Goal: Information Seeking & Learning: Learn about a topic

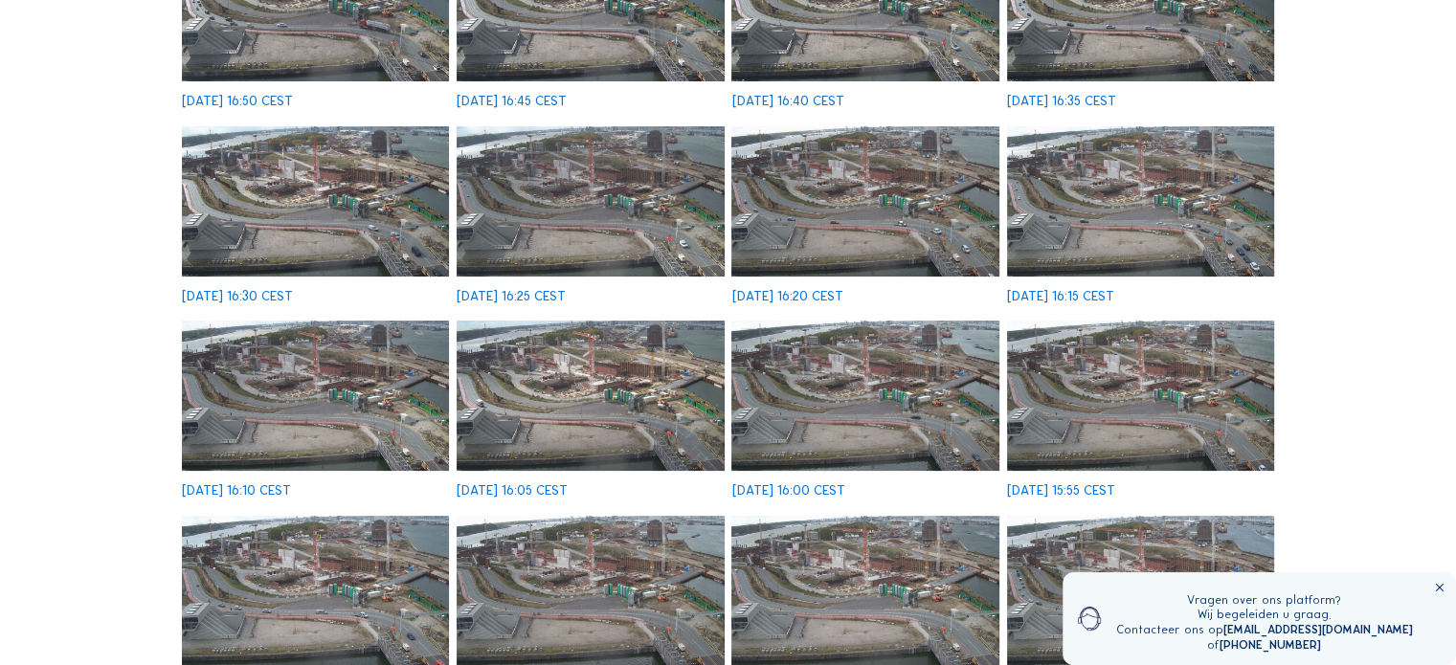
scroll to position [383, 0]
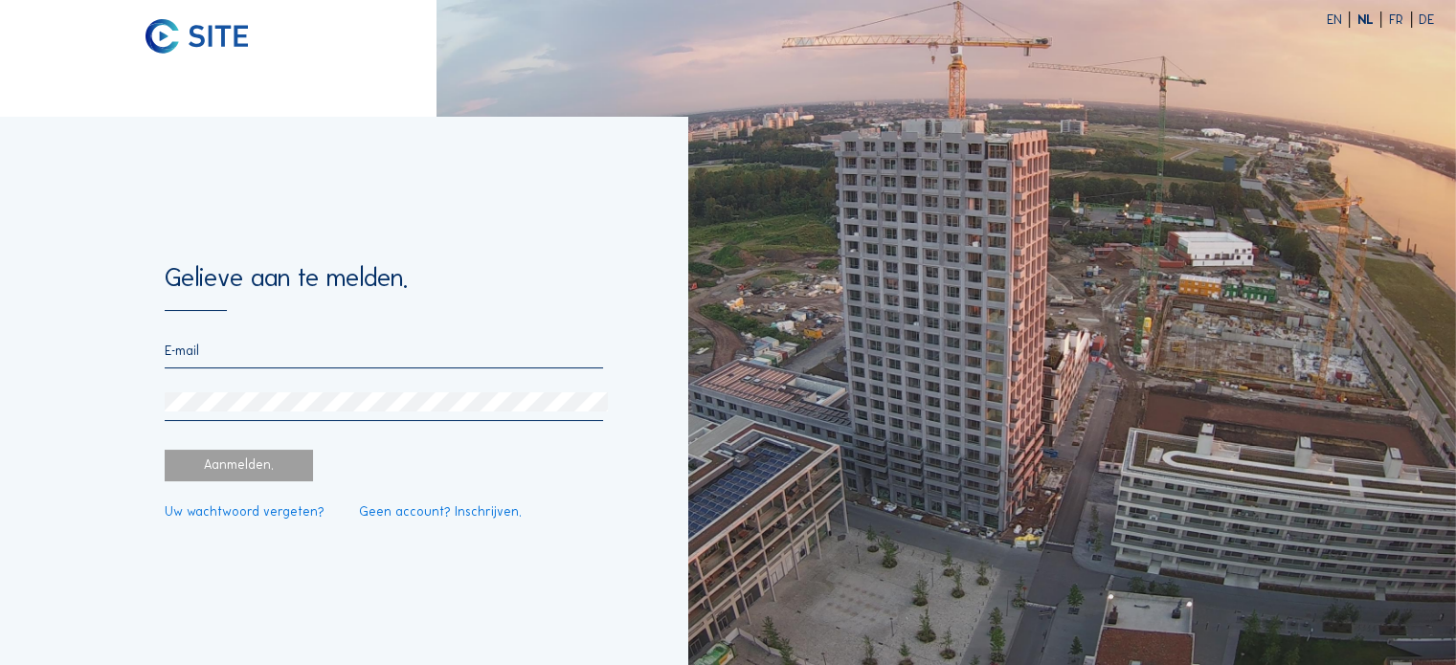
type input "[EMAIL_ADDRESS][DOMAIN_NAME]"
click at [236, 463] on div "Aanmelden." at bounding box center [239, 466] width 148 height 32
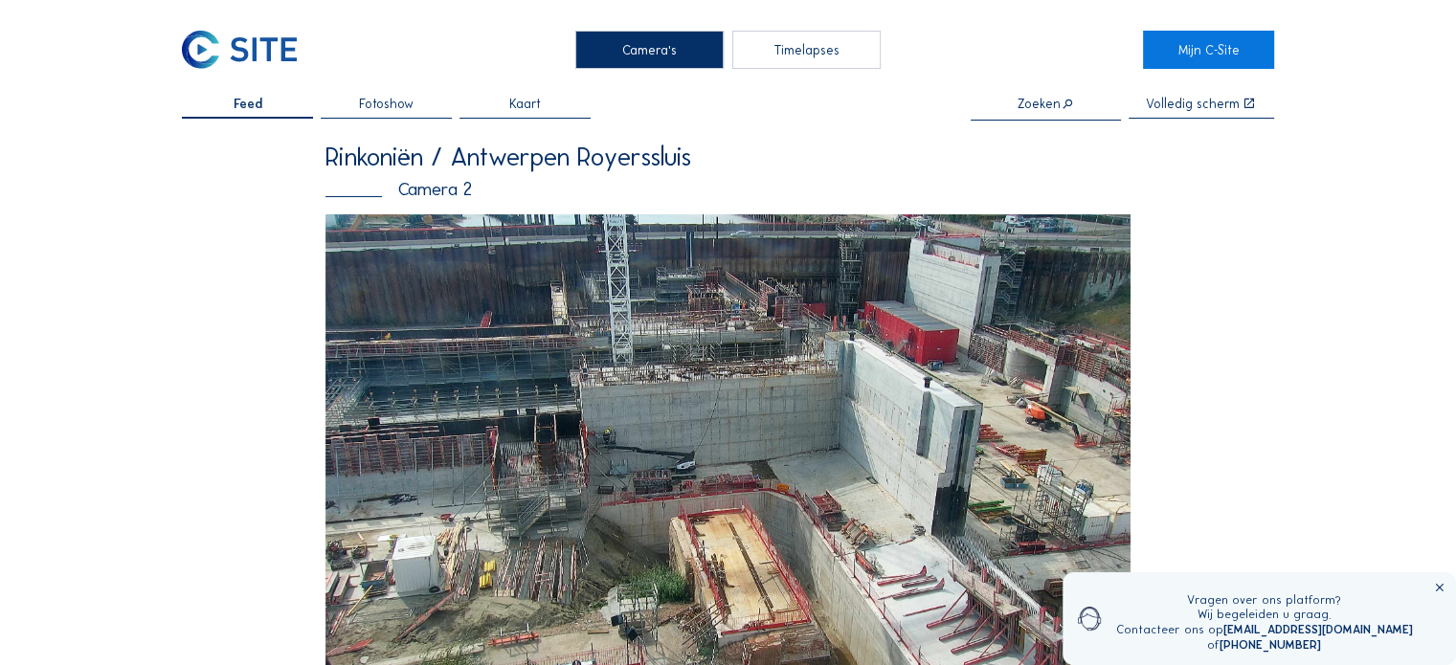
click at [555, 402] on img at bounding box center [727, 450] width 805 height 472
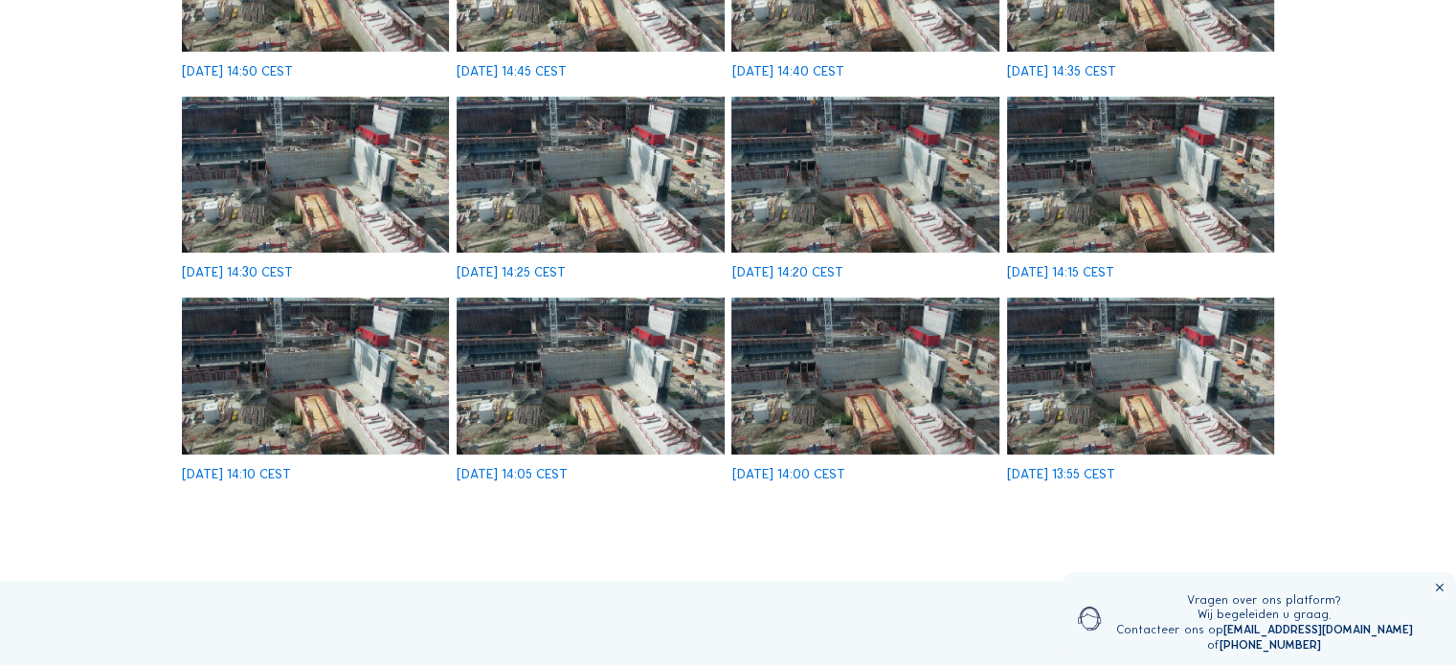
scroll to position [191, 0]
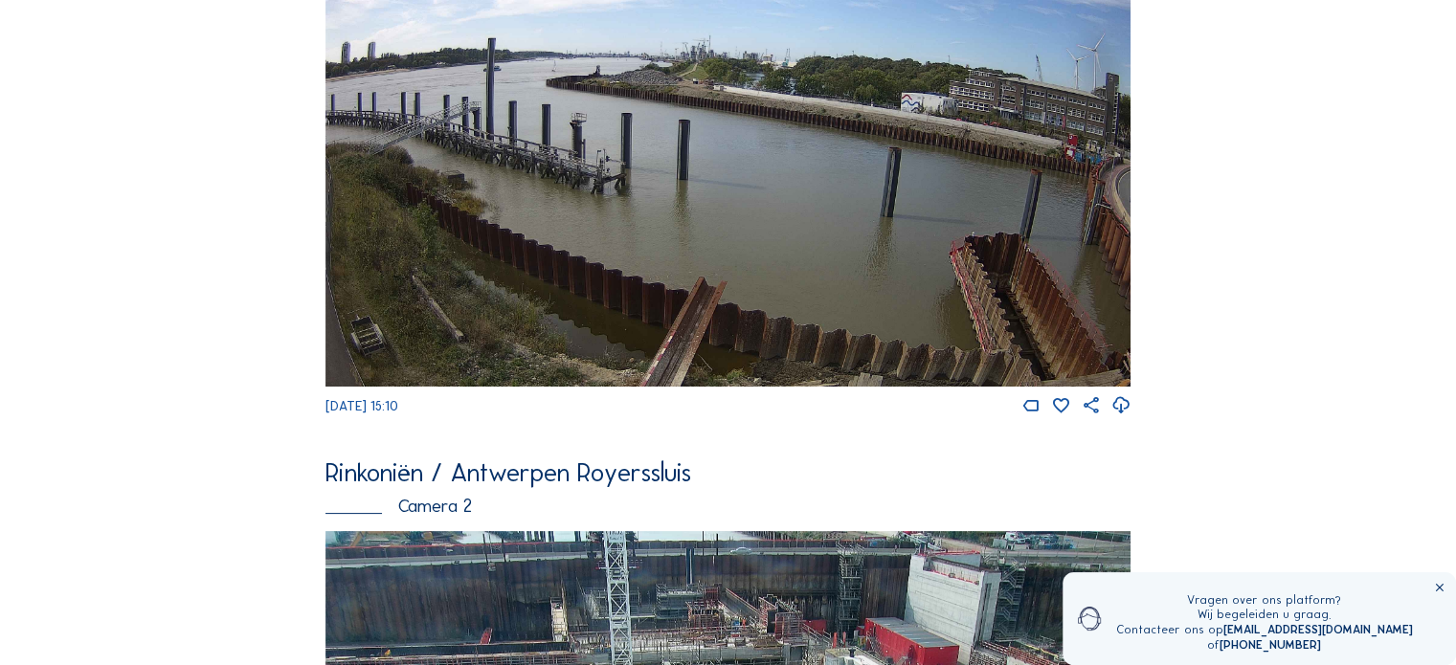
scroll to position [287, 0]
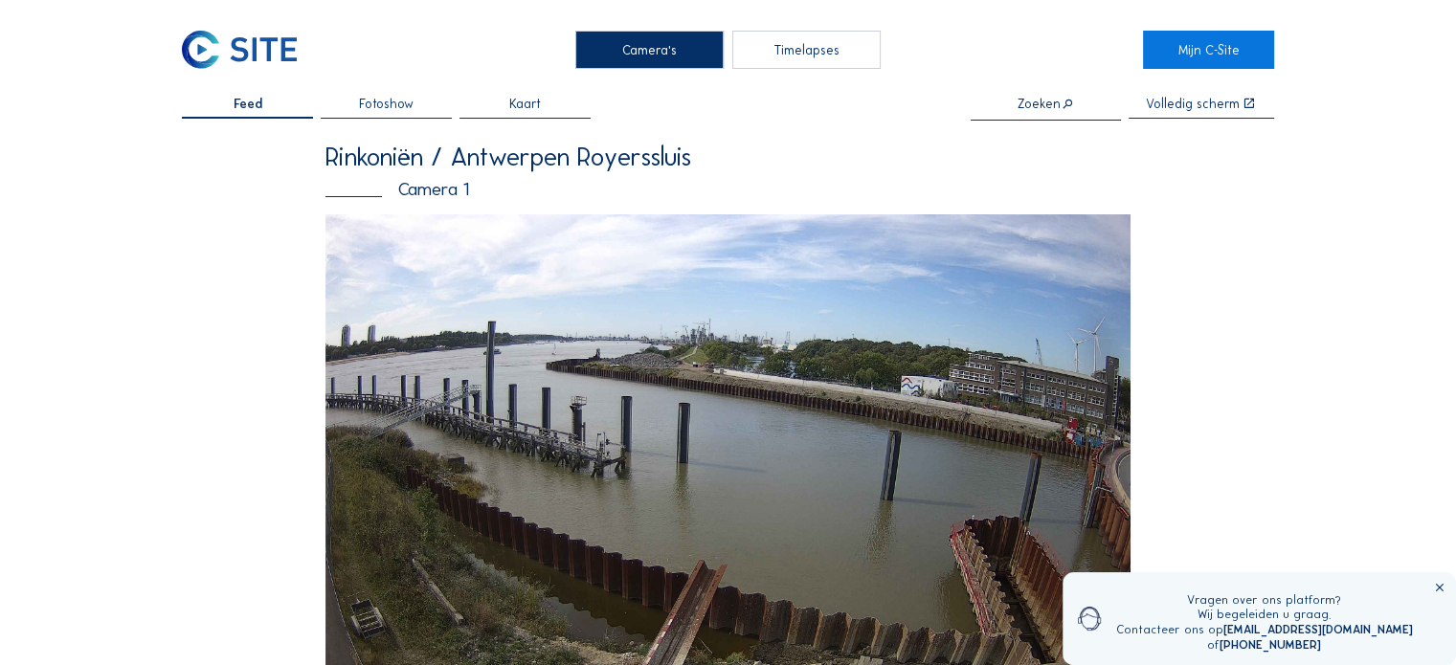
click at [249, 105] on span "Feed" at bounding box center [248, 104] width 29 height 13
click at [515, 108] on span "Kaart" at bounding box center [525, 104] width 32 height 13
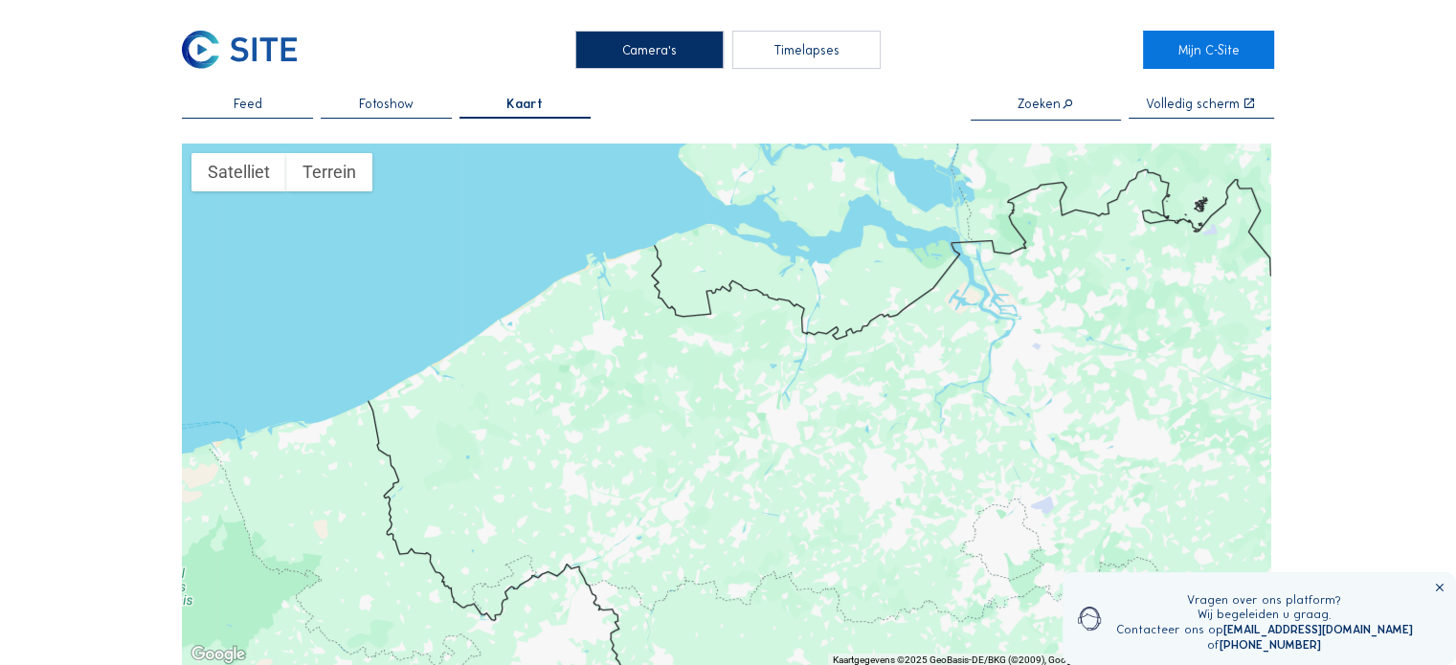
click at [399, 104] on span "Fotoshow" at bounding box center [386, 104] width 55 height 13
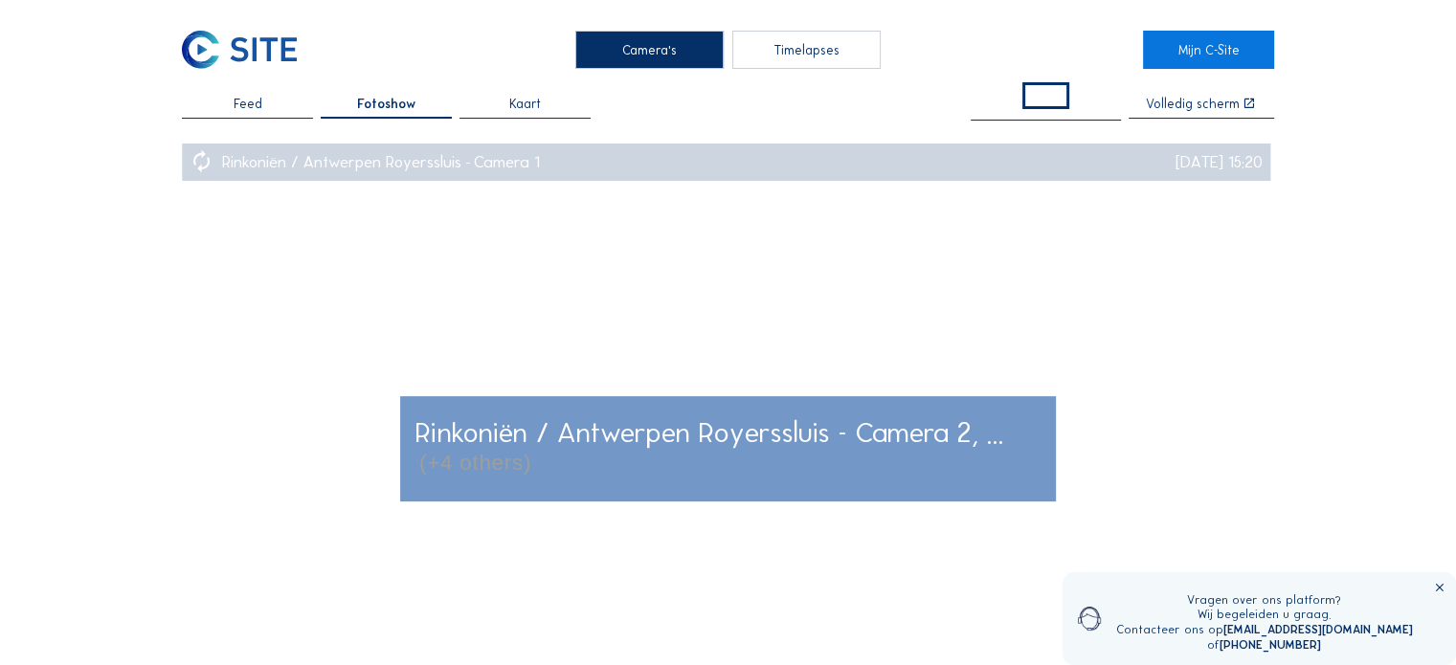
scroll to position [191, 0]
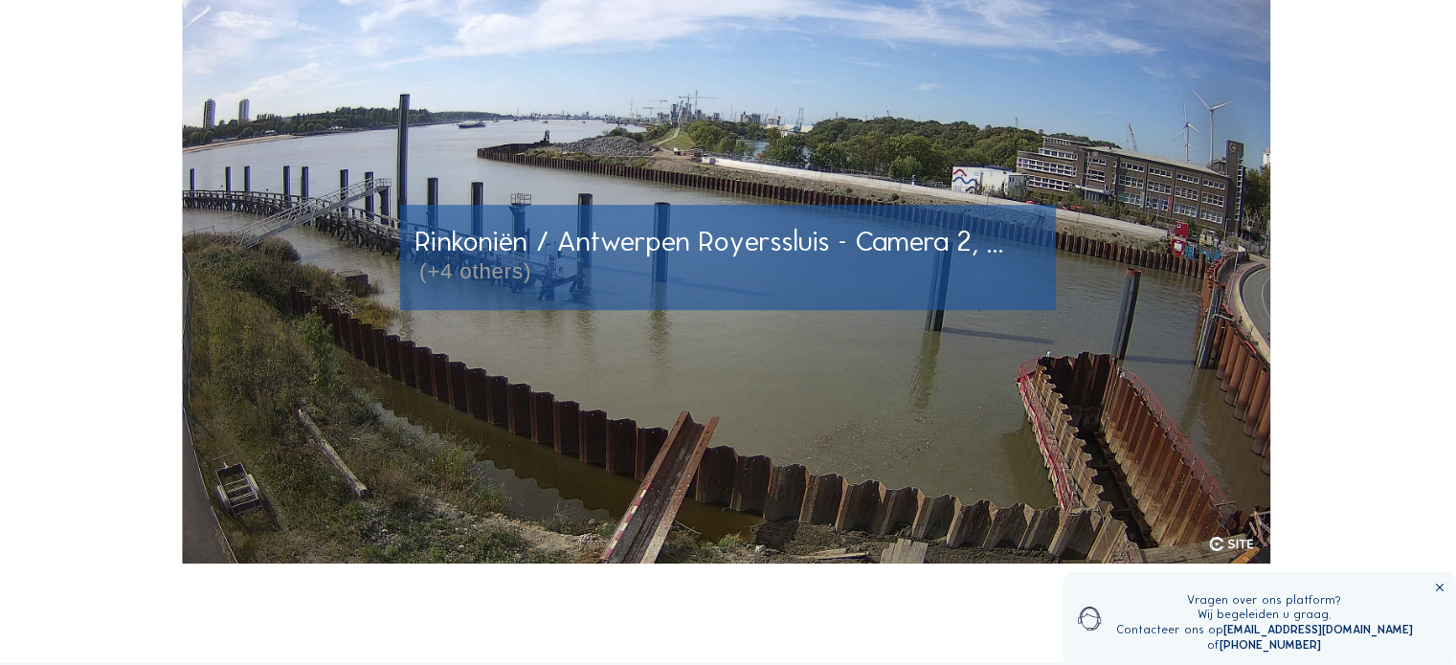
click at [528, 351] on img at bounding box center [726, 258] width 1088 height 612
click at [587, 245] on span "Rinkoniën / Antwerpen Royerssluis - Camera 2, ..." at bounding box center [709, 241] width 589 height 34
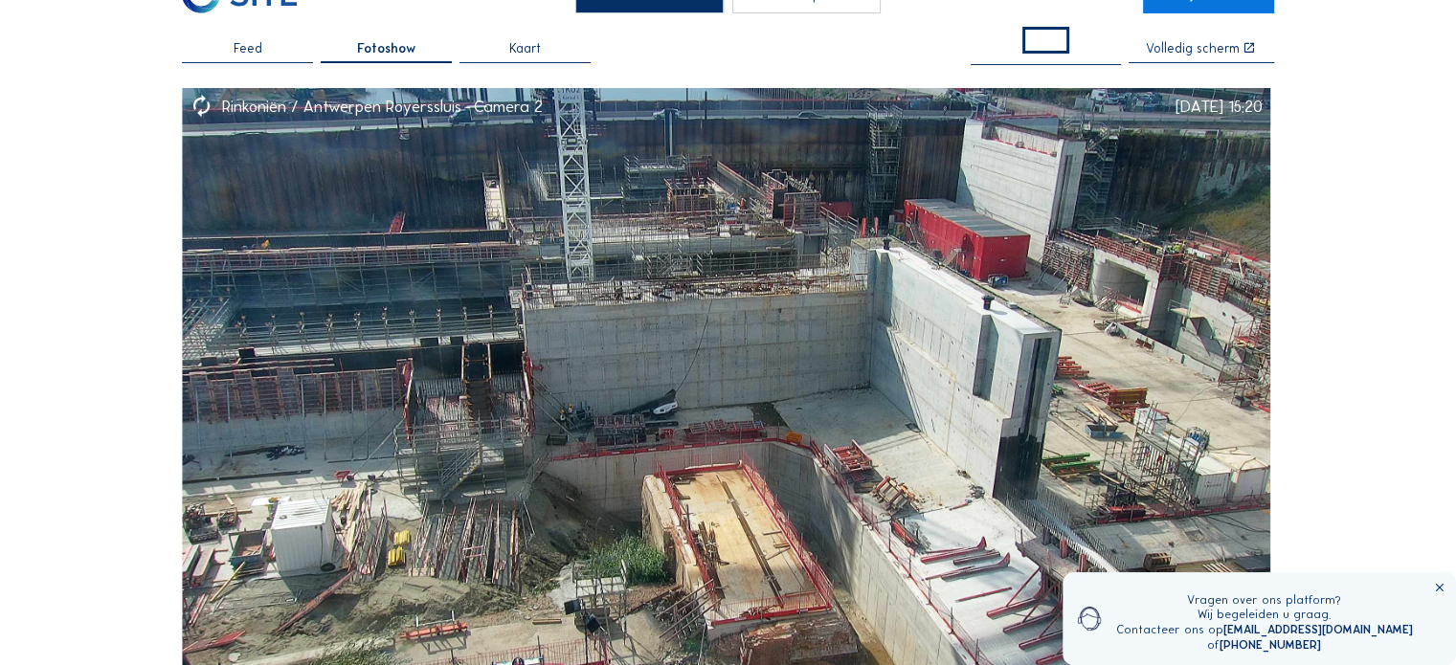
scroll to position [0, 0]
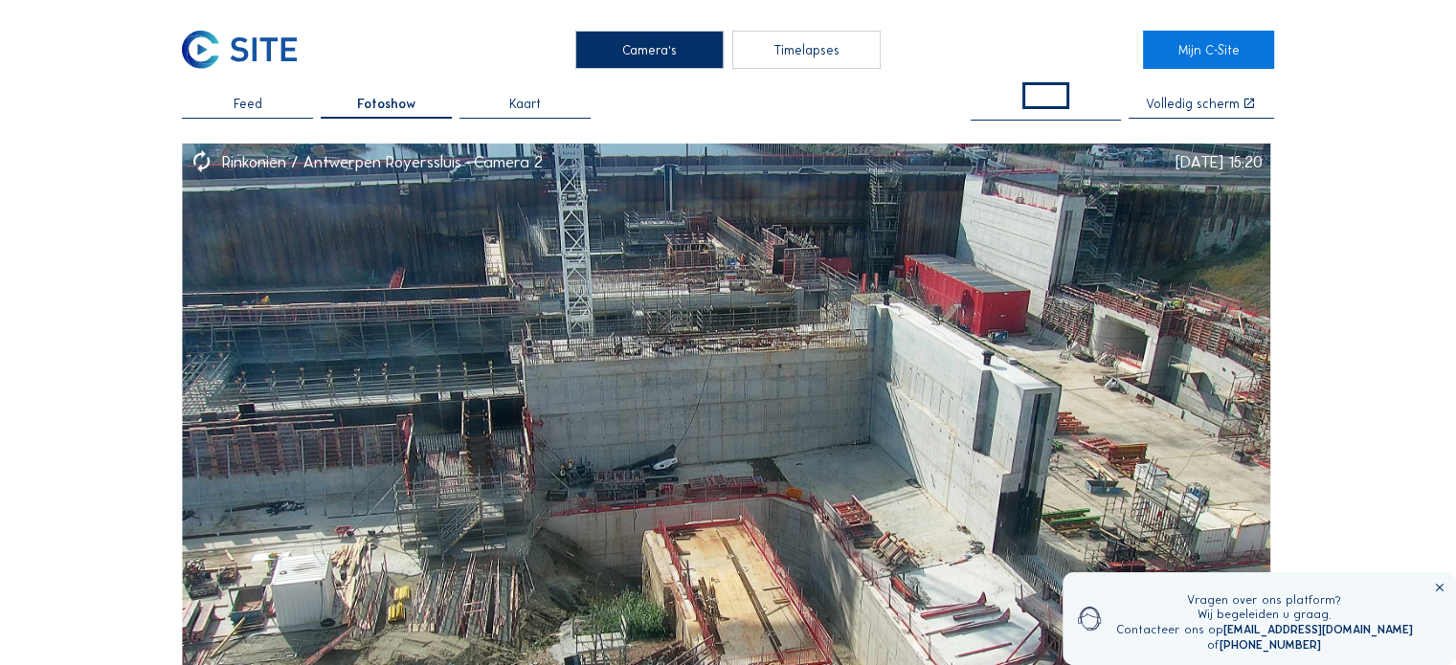
click at [254, 109] on span "Feed" at bounding box center [248, 104] width 29 height 13
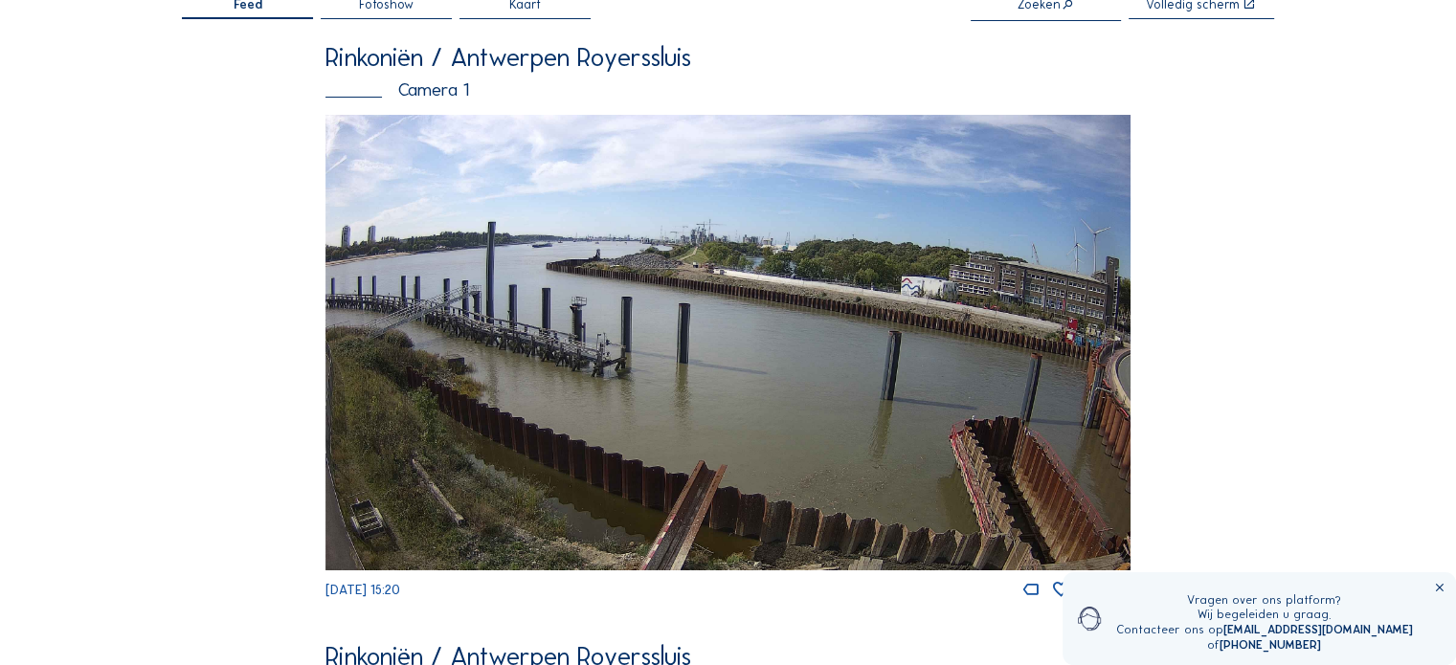
scroll to position [191, 0]
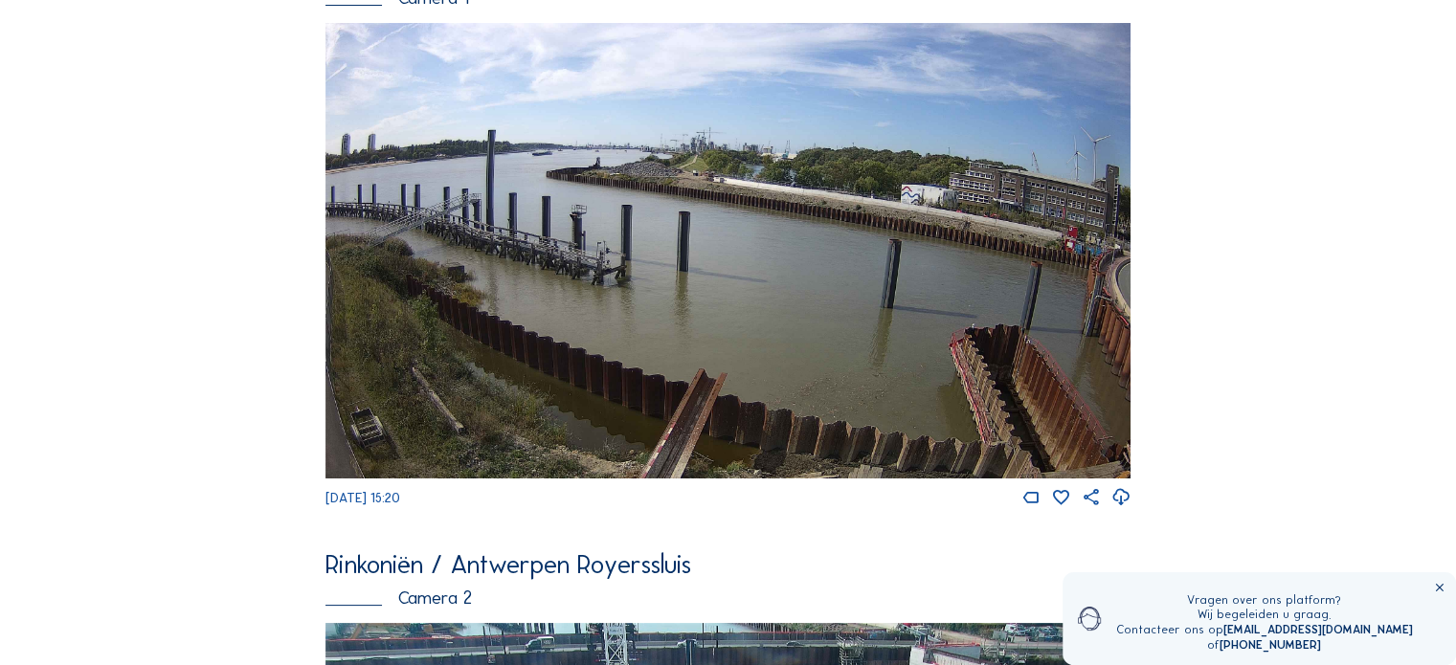
click at [712, 222] on img at bounding box center [727, 251] width 805 height 456
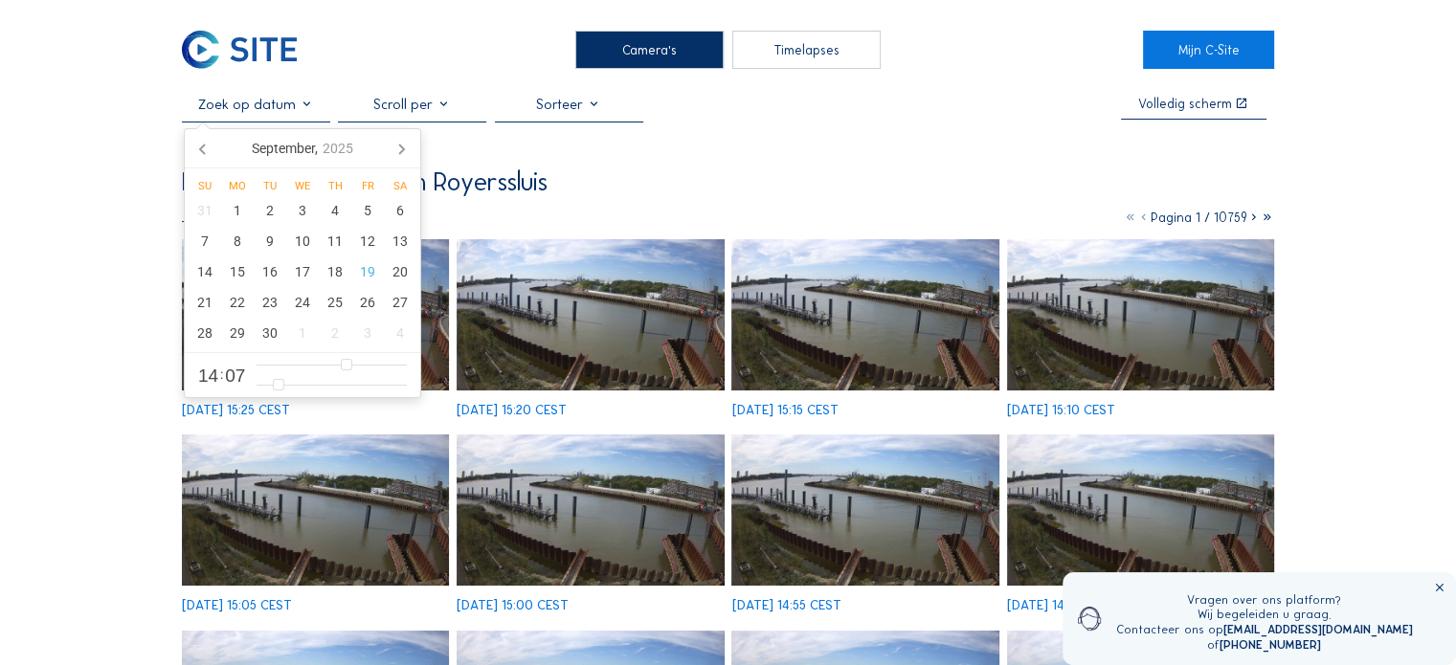
click at [288, 110] on input "text" at bounding box center [256, 104] width 148 height 17
click at [304, 281] on div "17" at bounding box center [302, 272] width 33 height 31
type input "[DATE] 14:07"
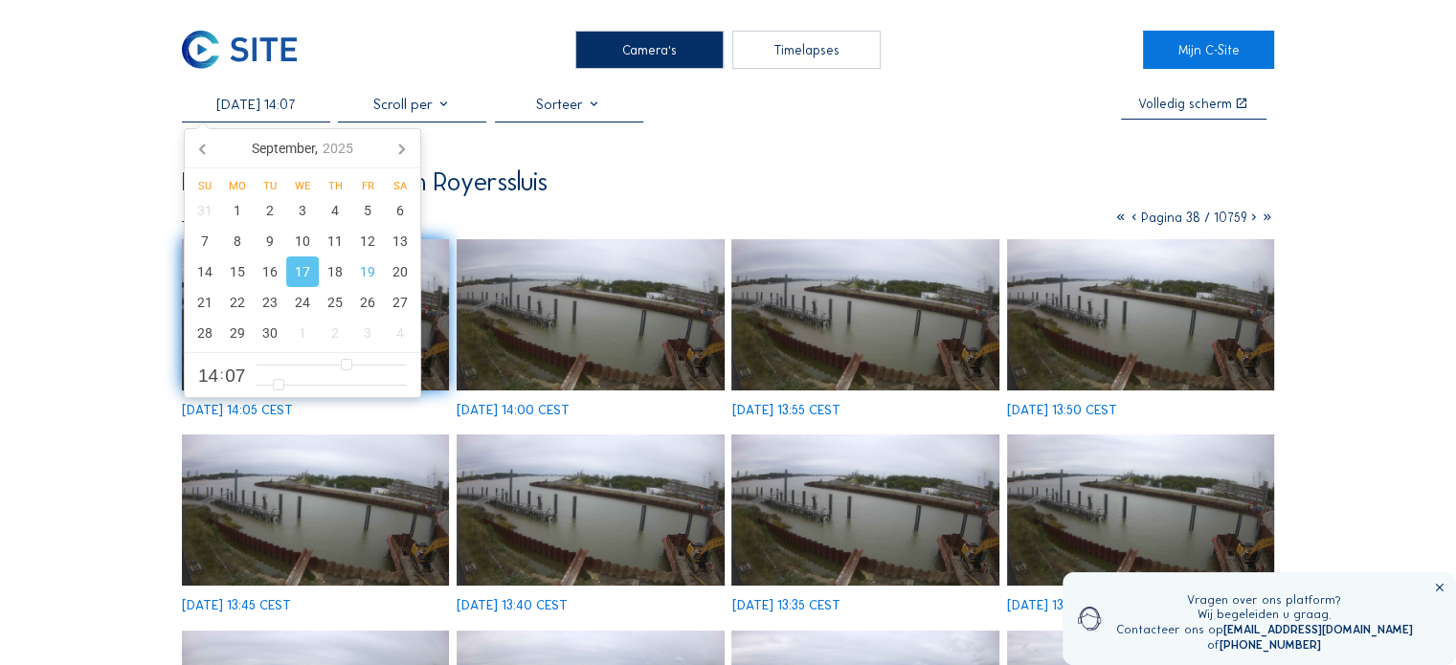
click at [761, 183] on div "Rinkoniën / Antwerpen Royerssluis" at bounding box center [728, 181] width 1092 height 26
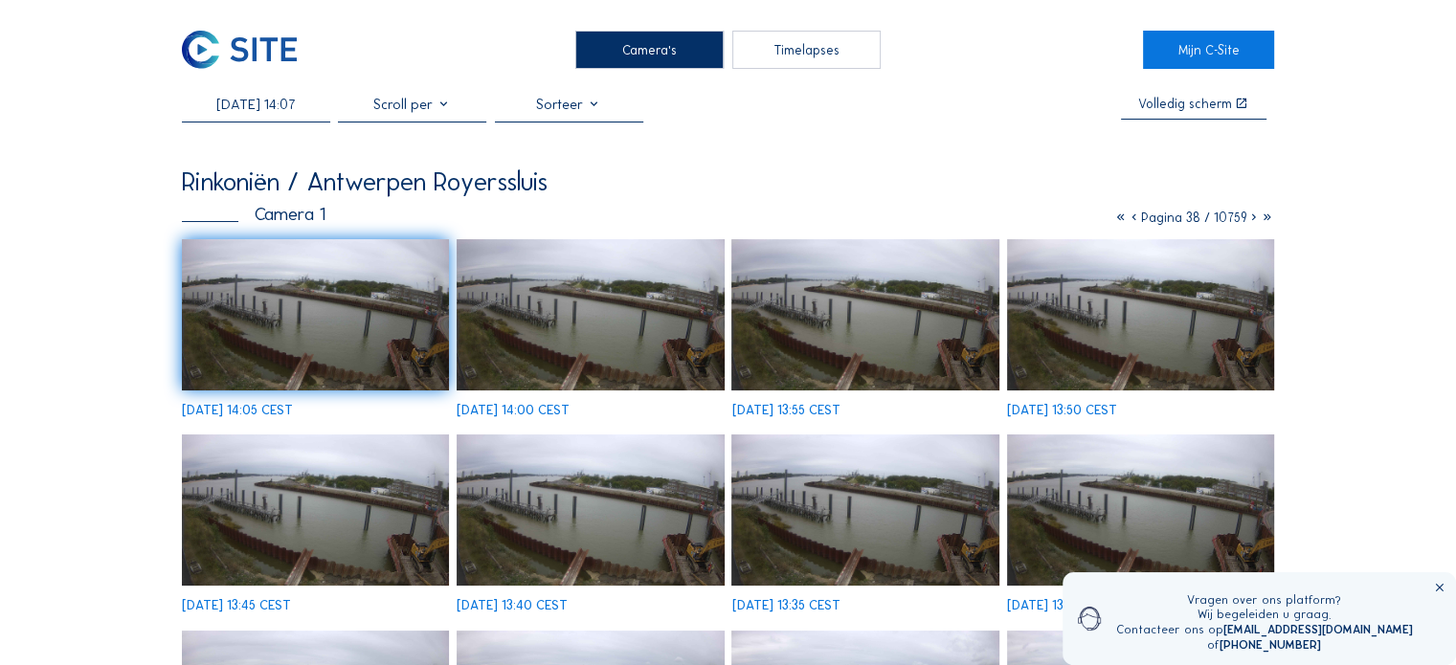
click at [592, 308] on img at bounding box center [590, 314] width 267 height 151
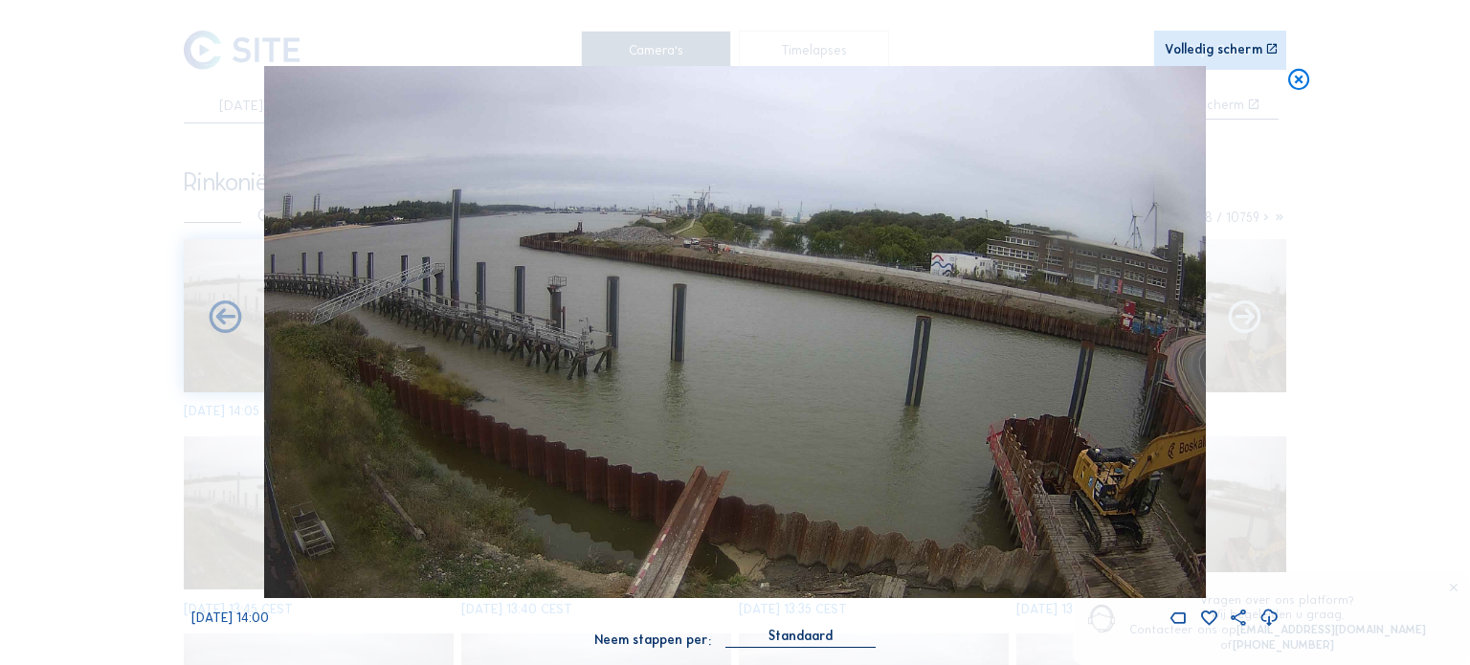
click at [1244, 326] on icon at bounding box center [1244, 319] width 39 height 40
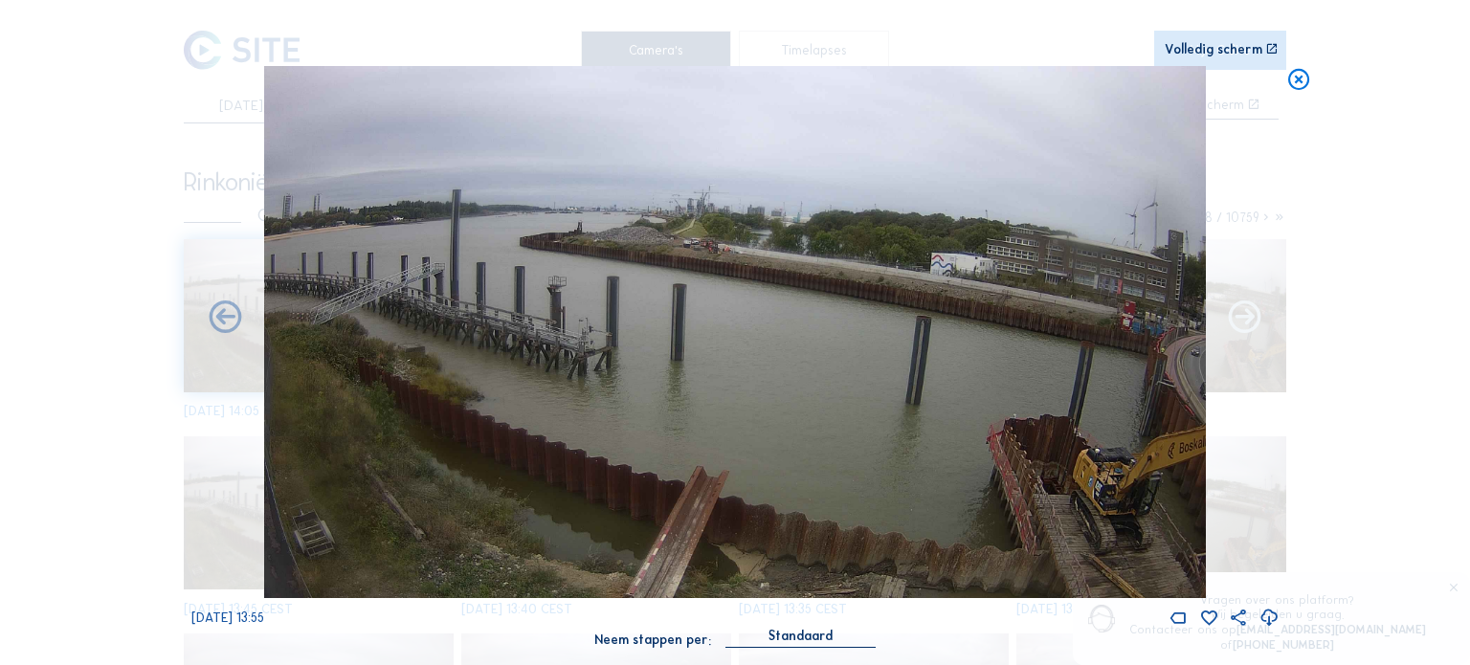
click at [1244, 325] on icon at bounding box center [1244, 319] width 39 height 40
click at [239, 327] on icon at bounding box center [225, 319] width 39 height 40
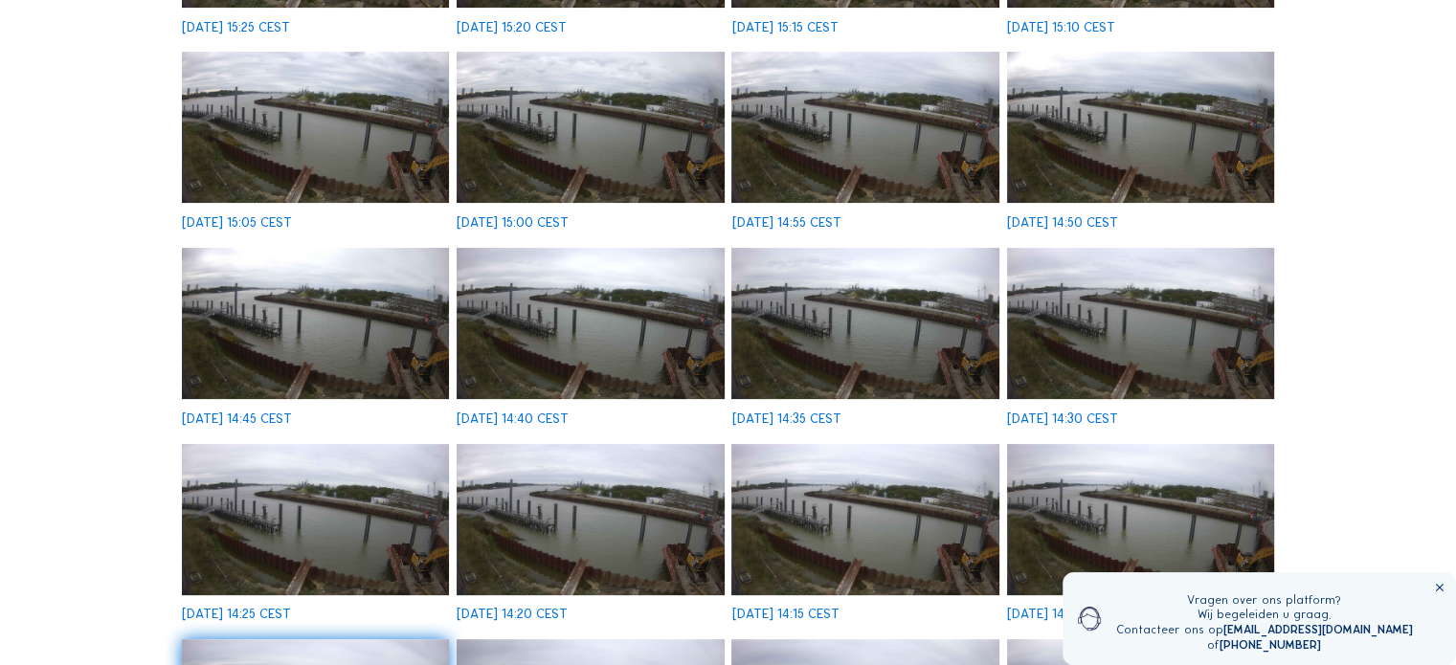
scroll to position [243, 0]
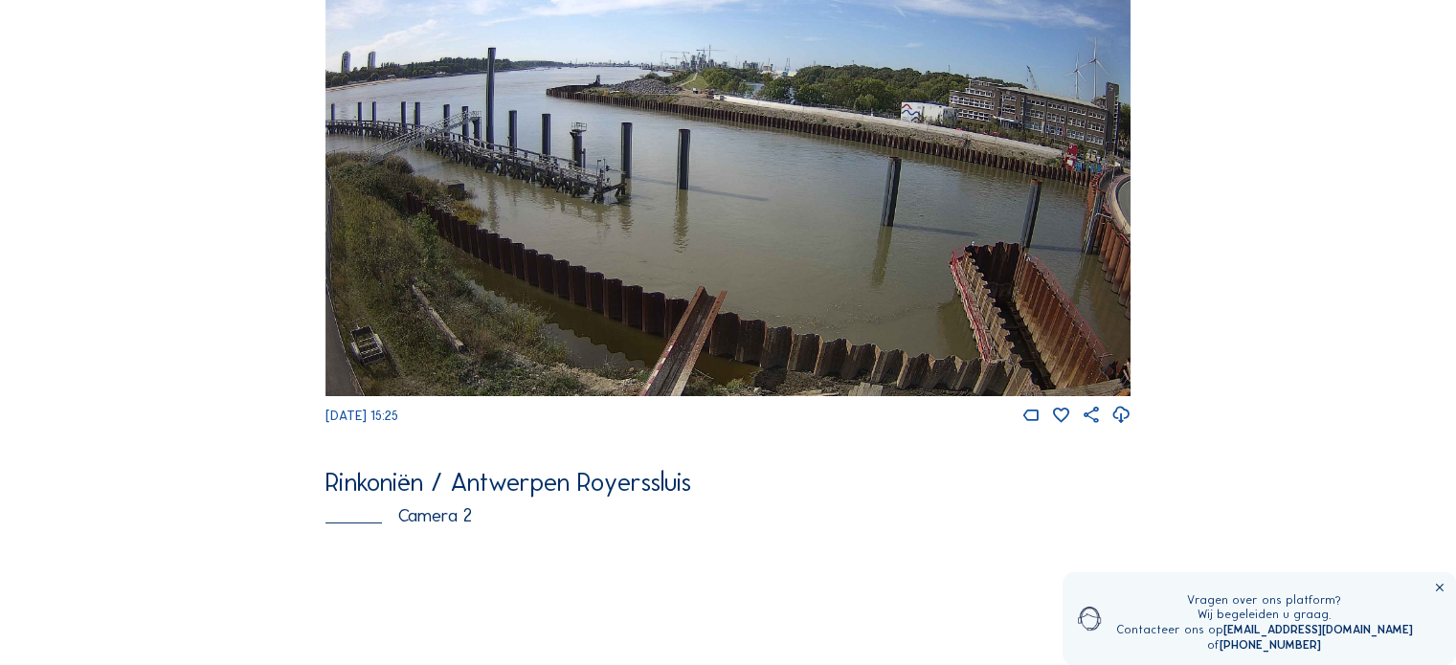
scroll to position [96, 0]
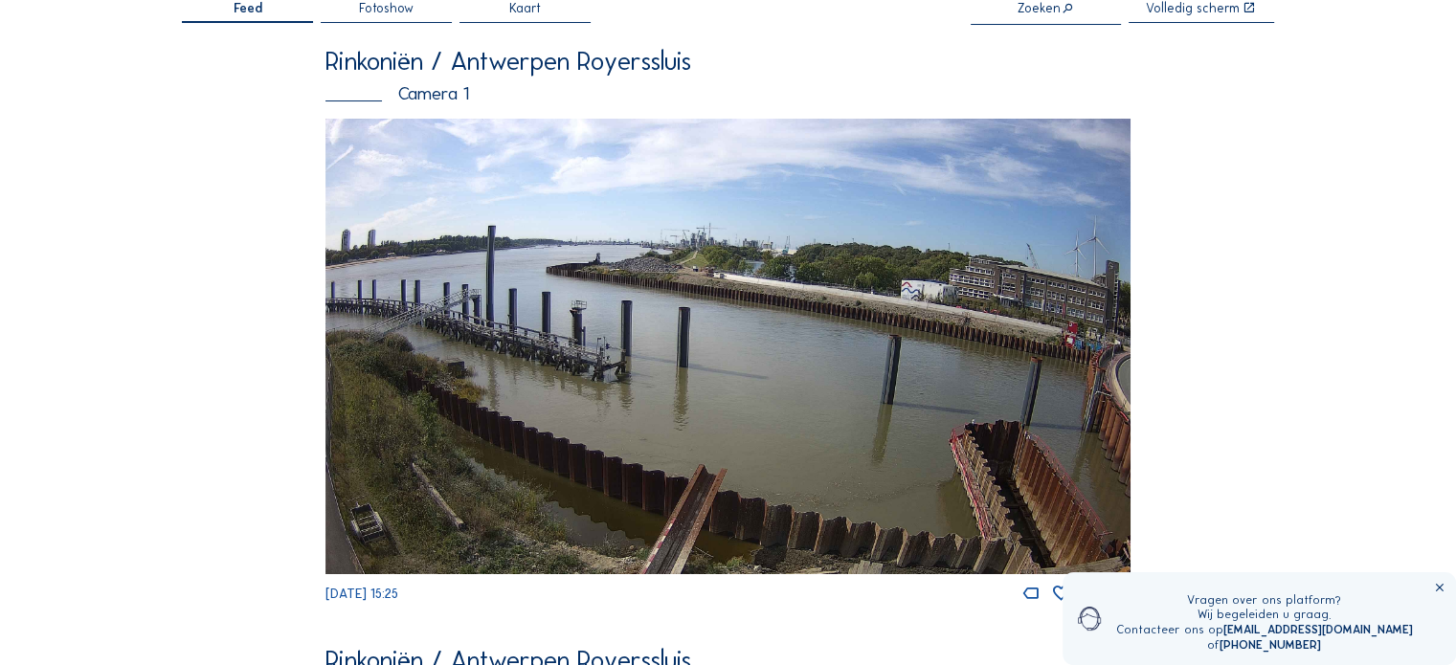
click at [733, 351] on img at bounding box center [727, 347] width 805 height 456
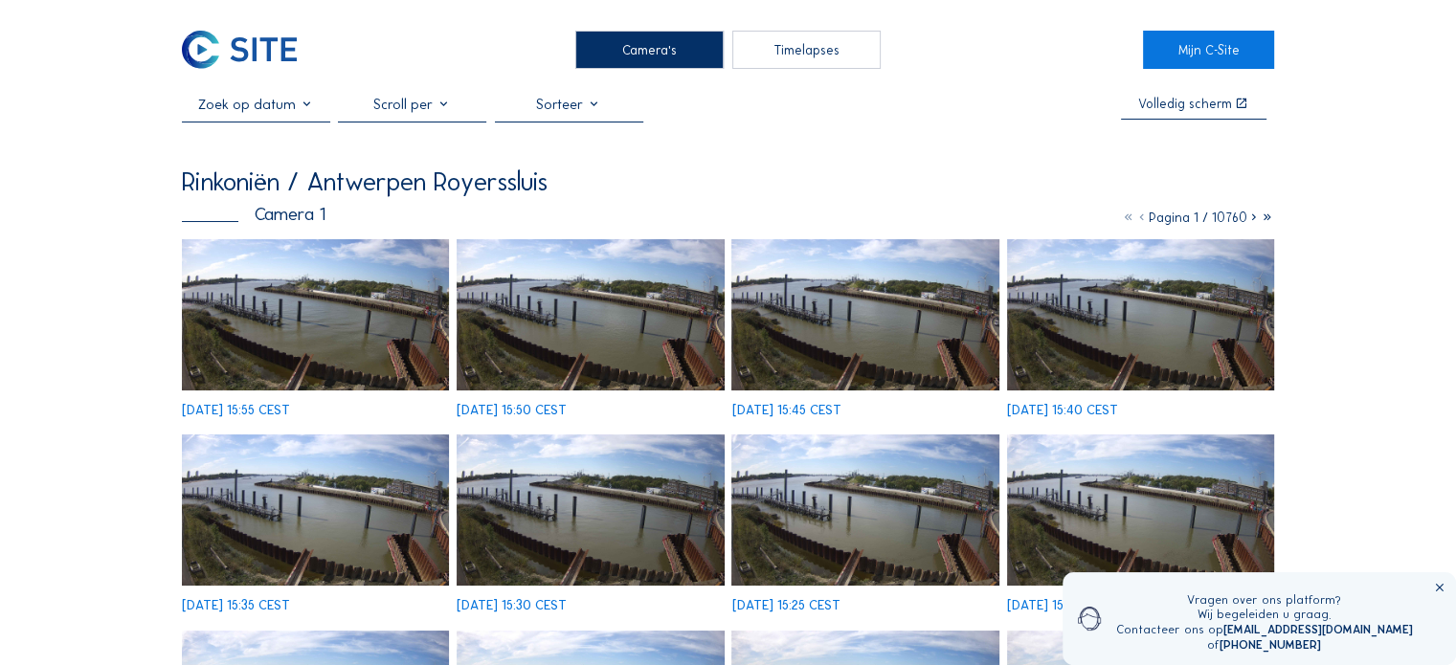
click at [941, 343] on img at bounding box center [864, 314] width 267 height 151
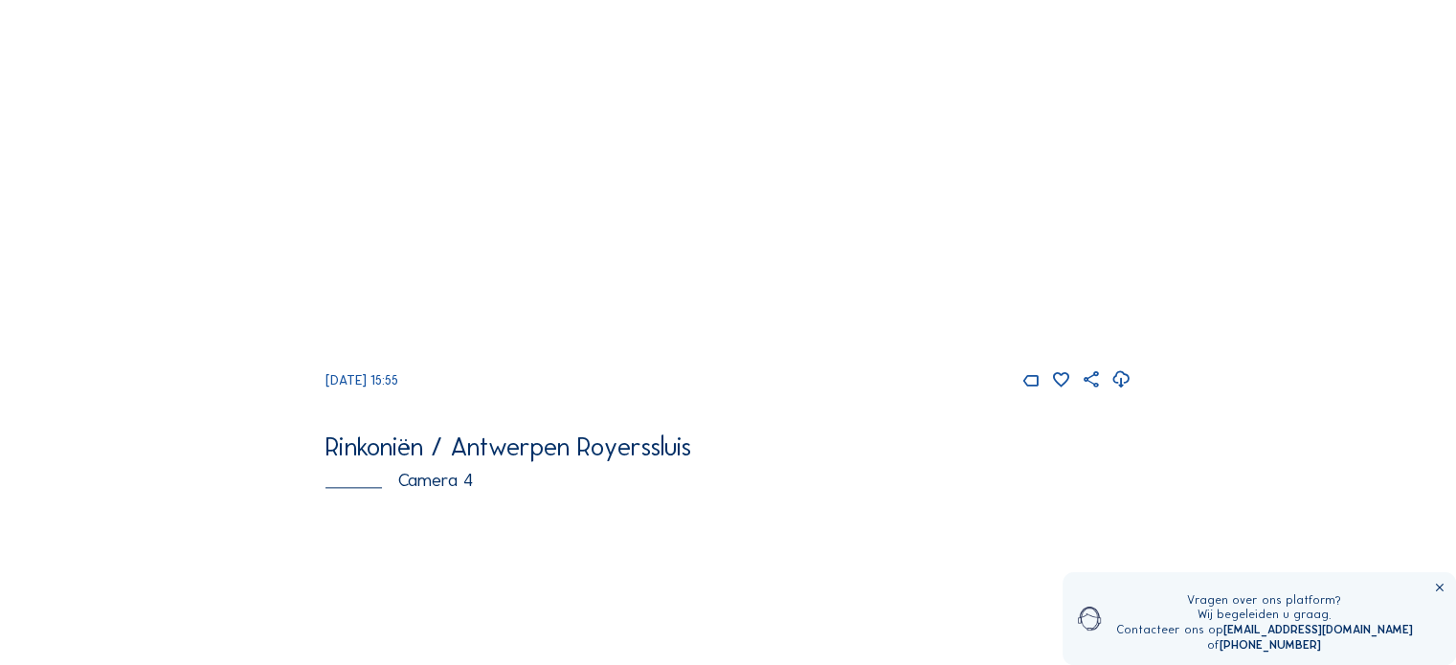
scroll to position [2042, 0]
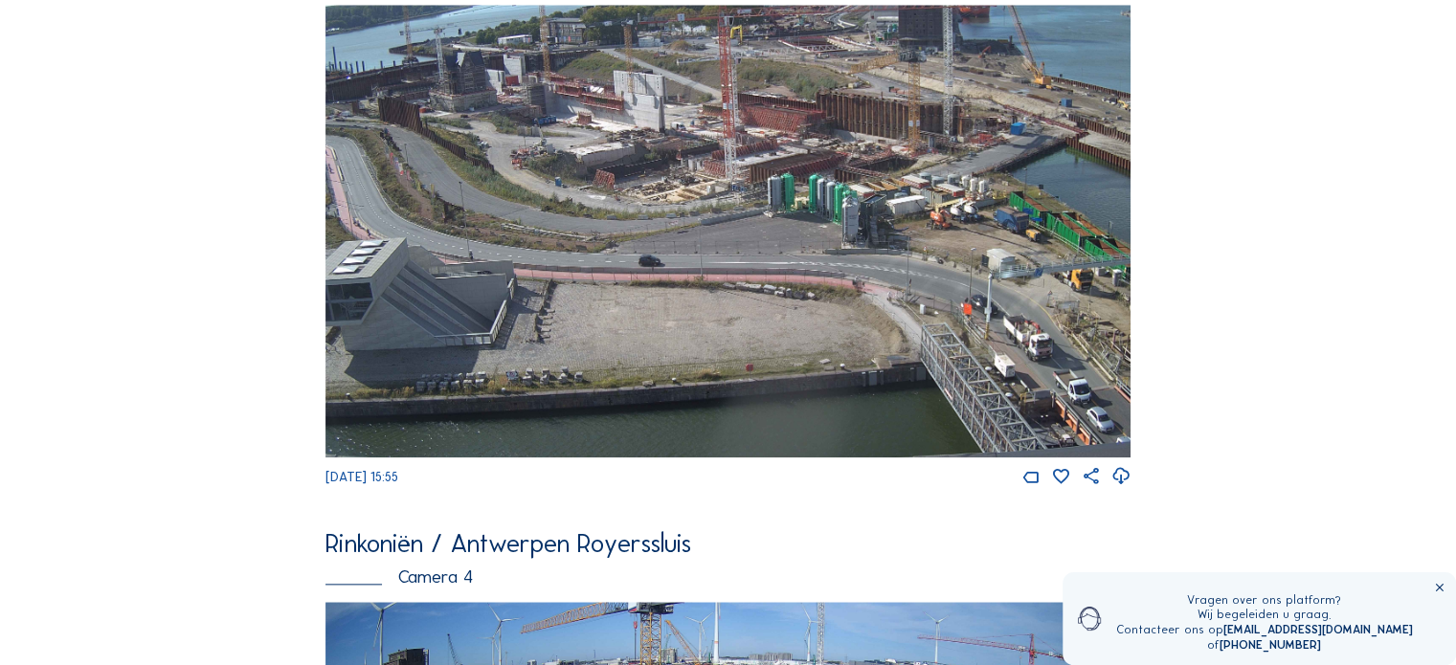
click at [488, 156] on img at bounding box center [727, 231] width 805 height 453
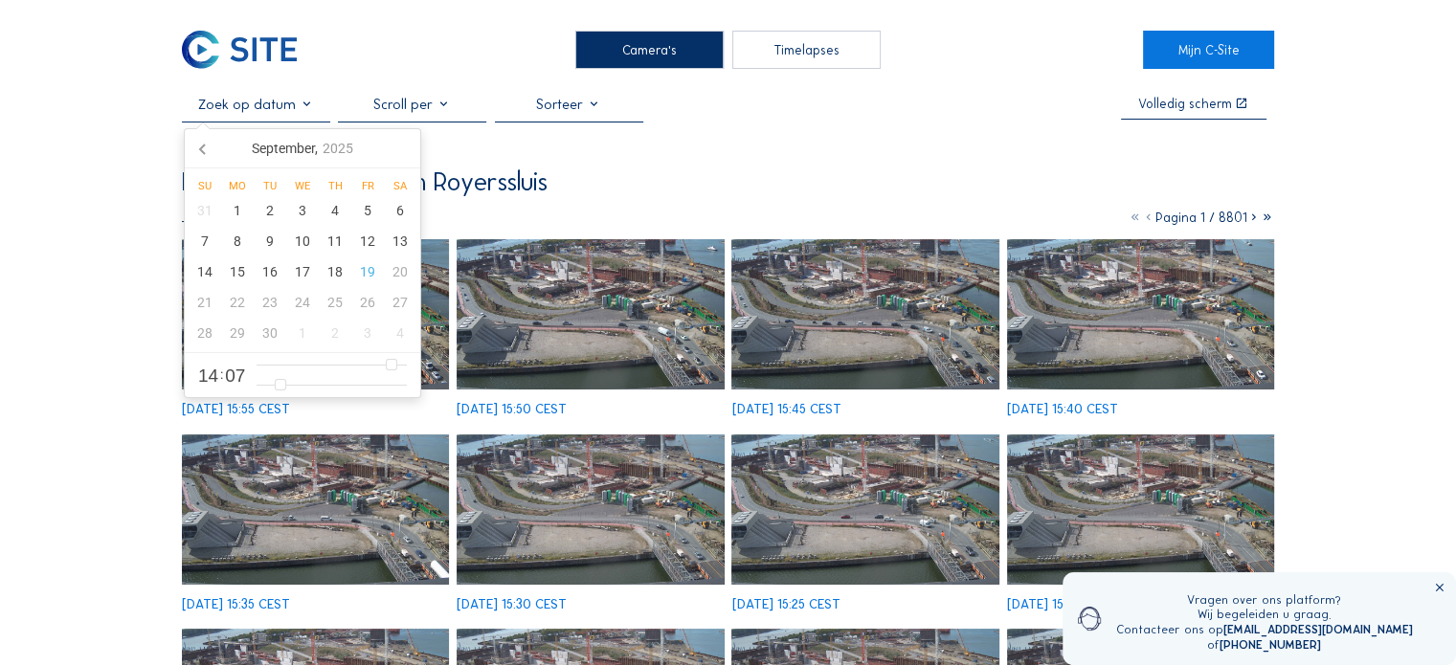
click at [282, 112] on input "text" at bounding box center [256, 104] width 148 height 17
click at [303, 277] on div "17" at bounding box center [302, 272] width 33 height 31
type input "[DATE] 14:07"
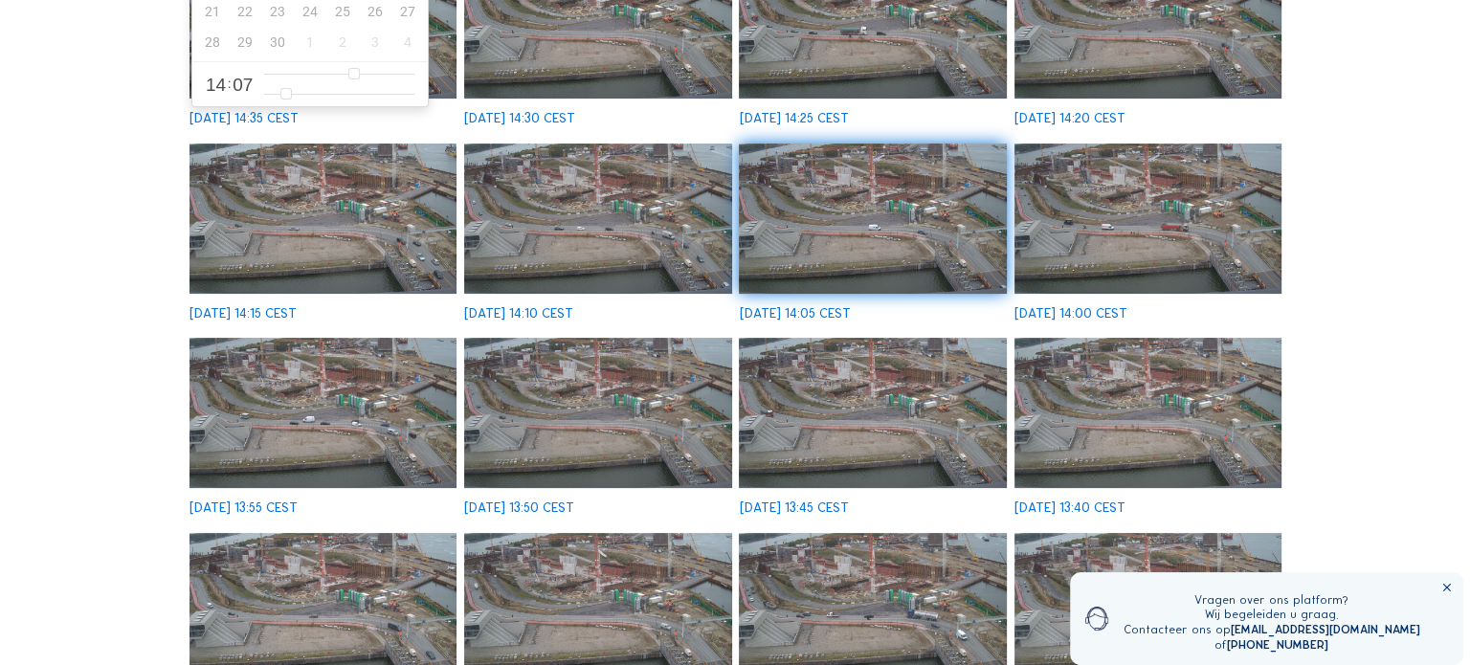
scroll to position [383, 0]
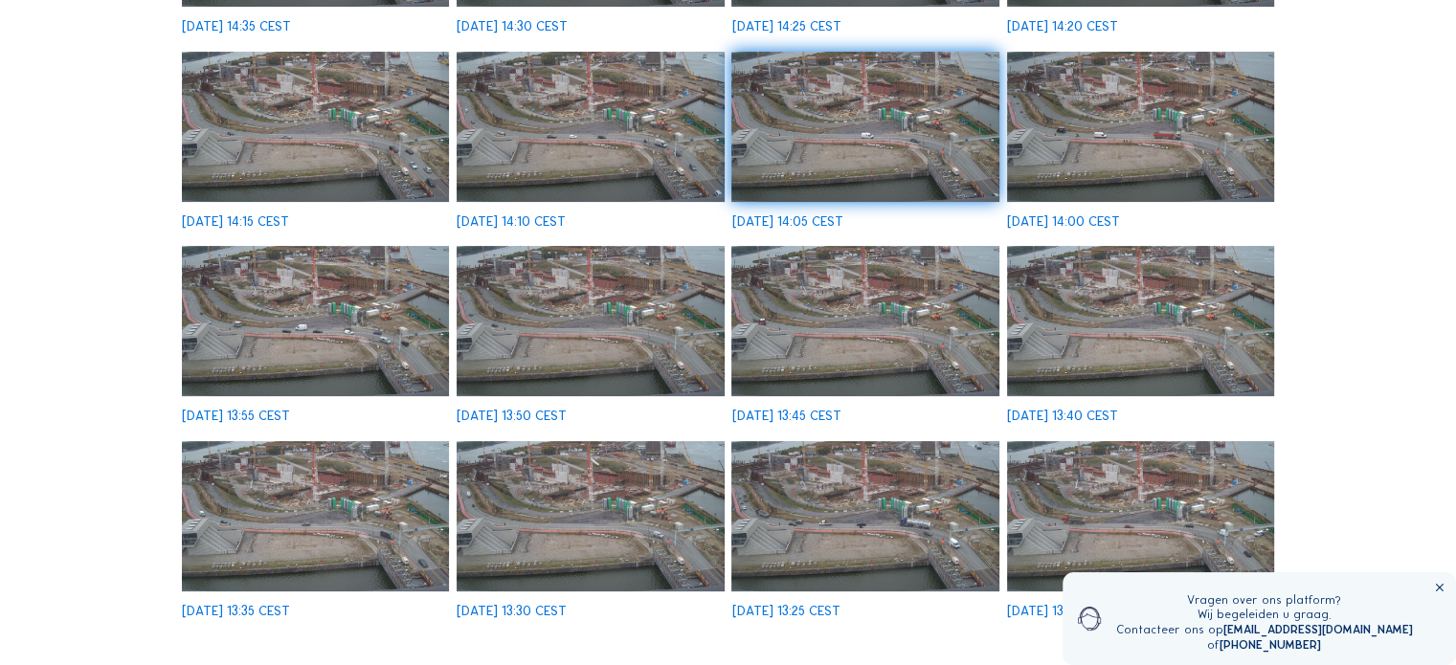
click at [844, 315] on img at bounding box center [864, 321] width 267 height 150
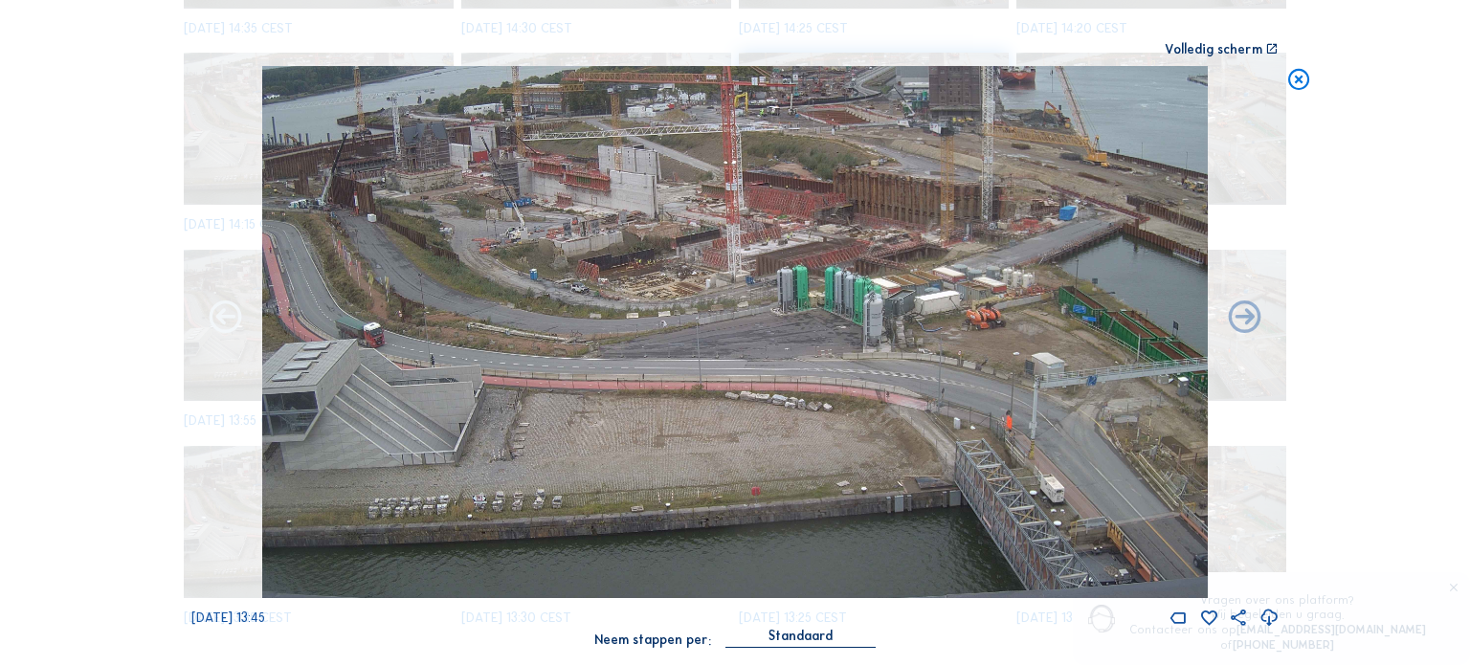
click at [222, 321] on icon at bounding box center [225, 319] width 39 height 40
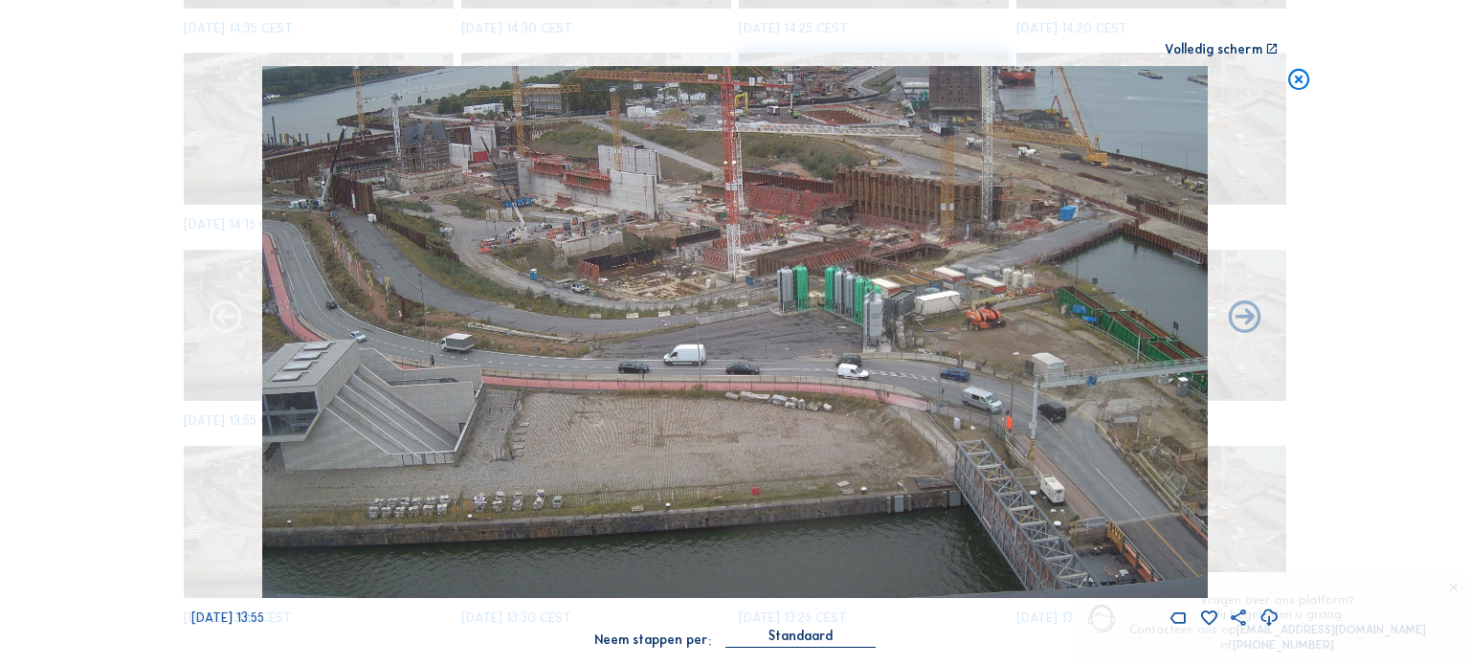
click at [223, 321] on icon at bounding box center [225, 319] width 39 height 40
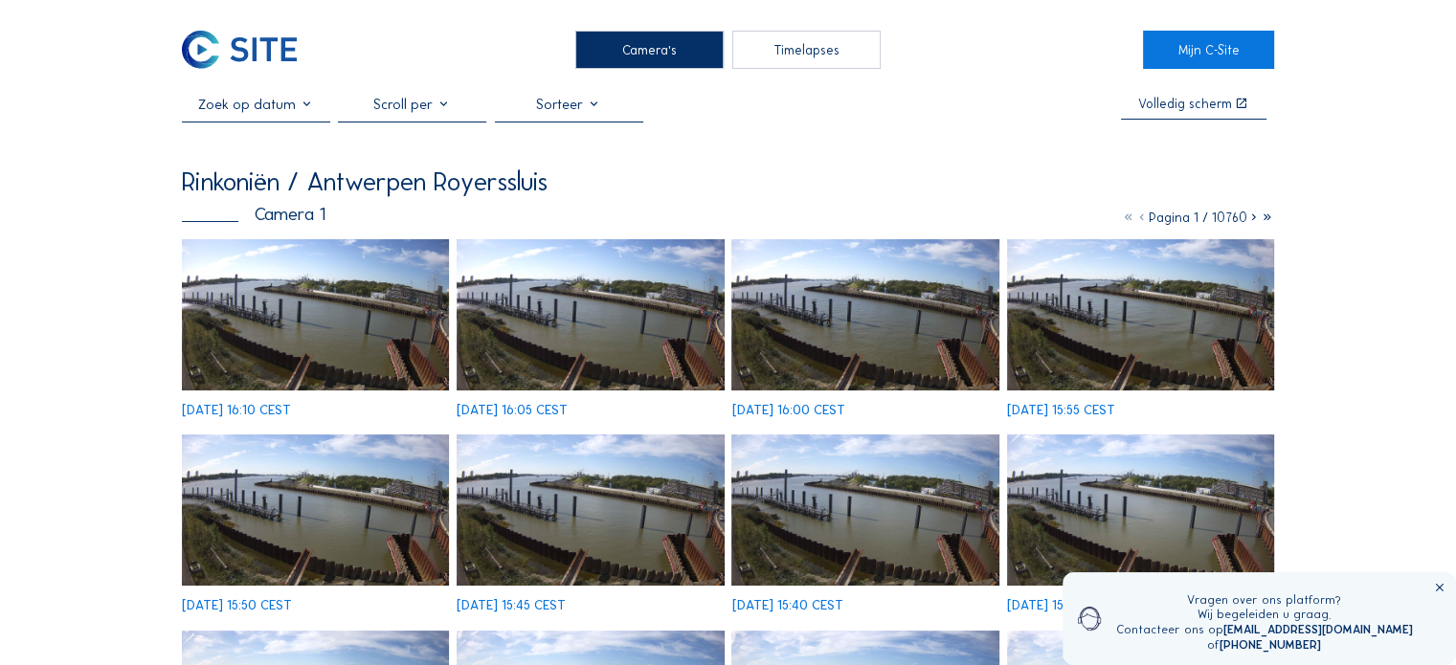
click at [303, 107] on input "text" at bounding box center [256, 104] width 148 height 17
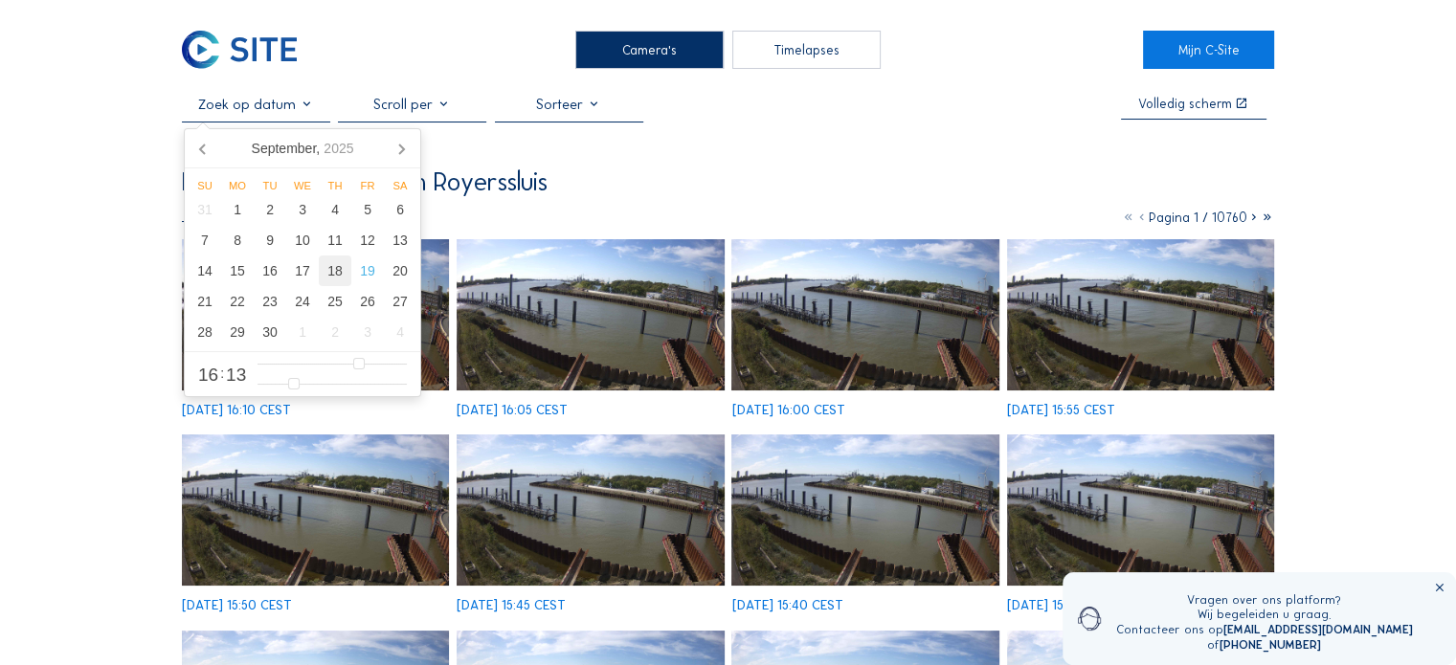
click at [333, 271] on div "18" at bounding box center [335, 271] width 33 height 31
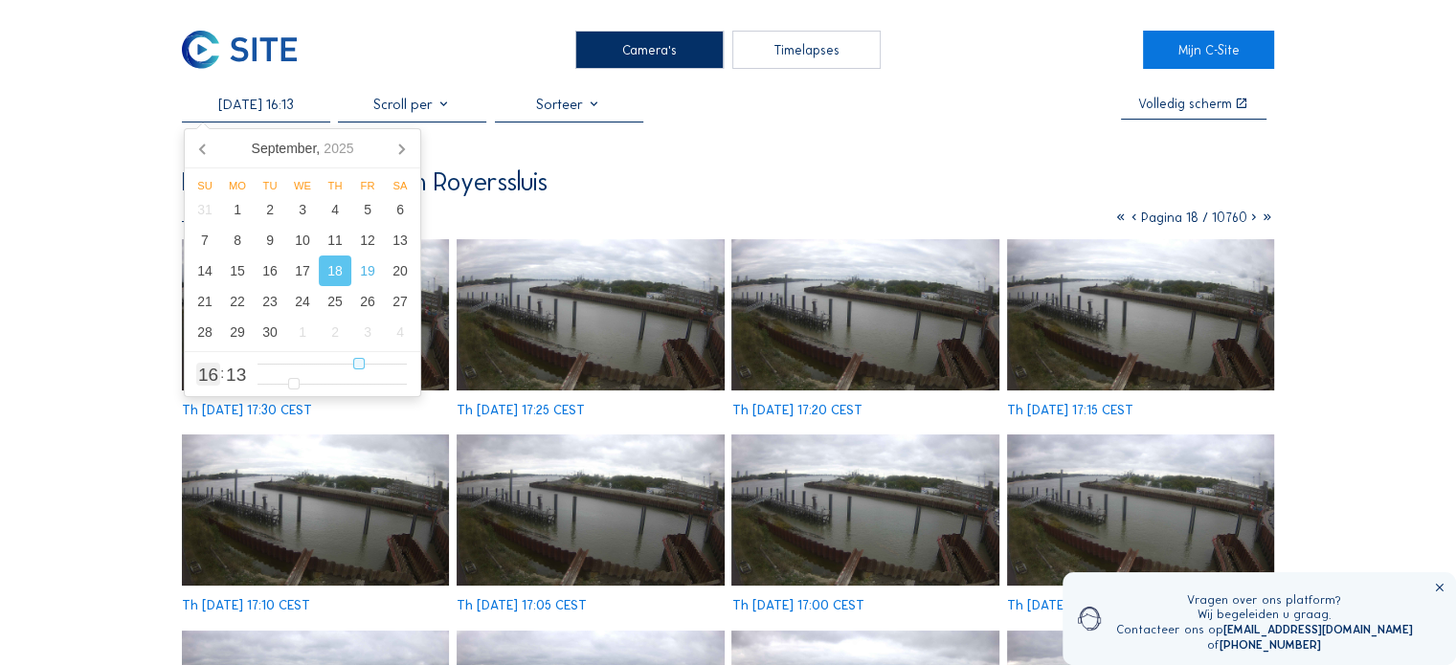
type input "18/09/2025 15:13"
type input "15"
type input "18/09/2025 14:13"
type input "14"
type input "18/09/2025 13:13"
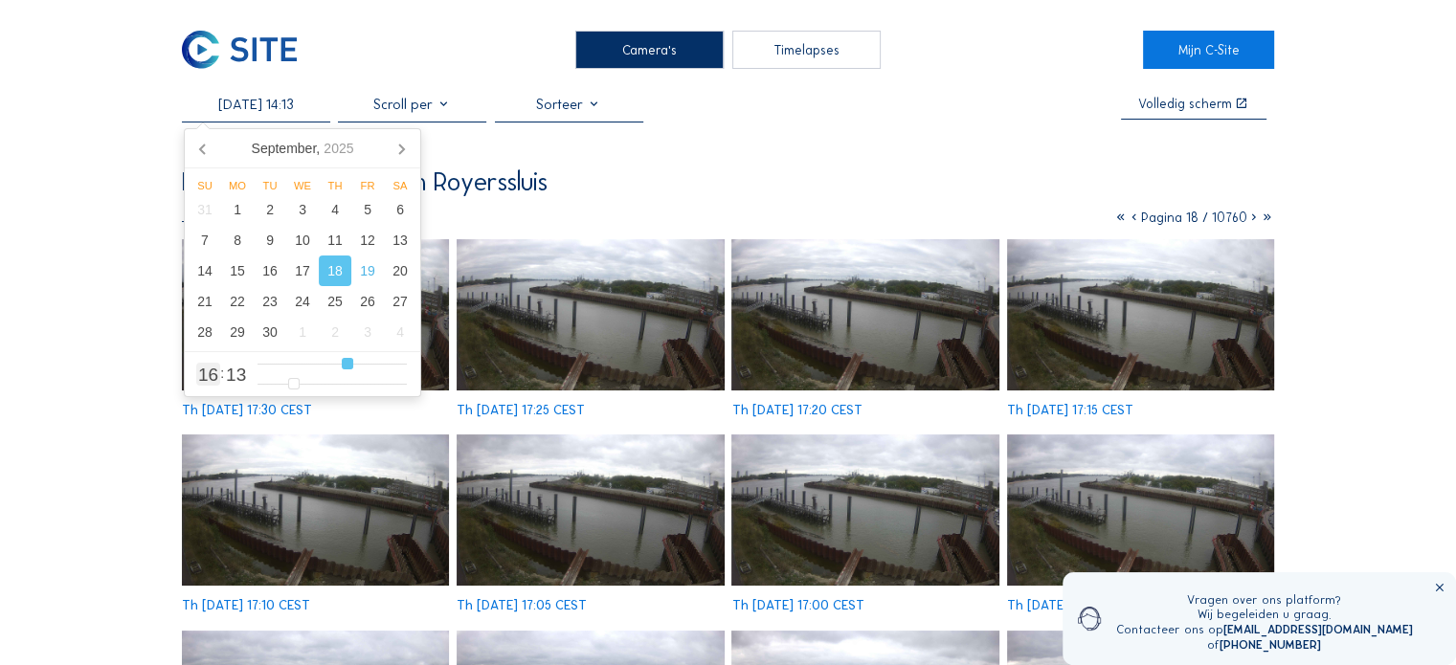
type input "13"
type input "18/09/2025 12:13"
type input "12"
type input "18/09/2025 11:13"
type input "11"
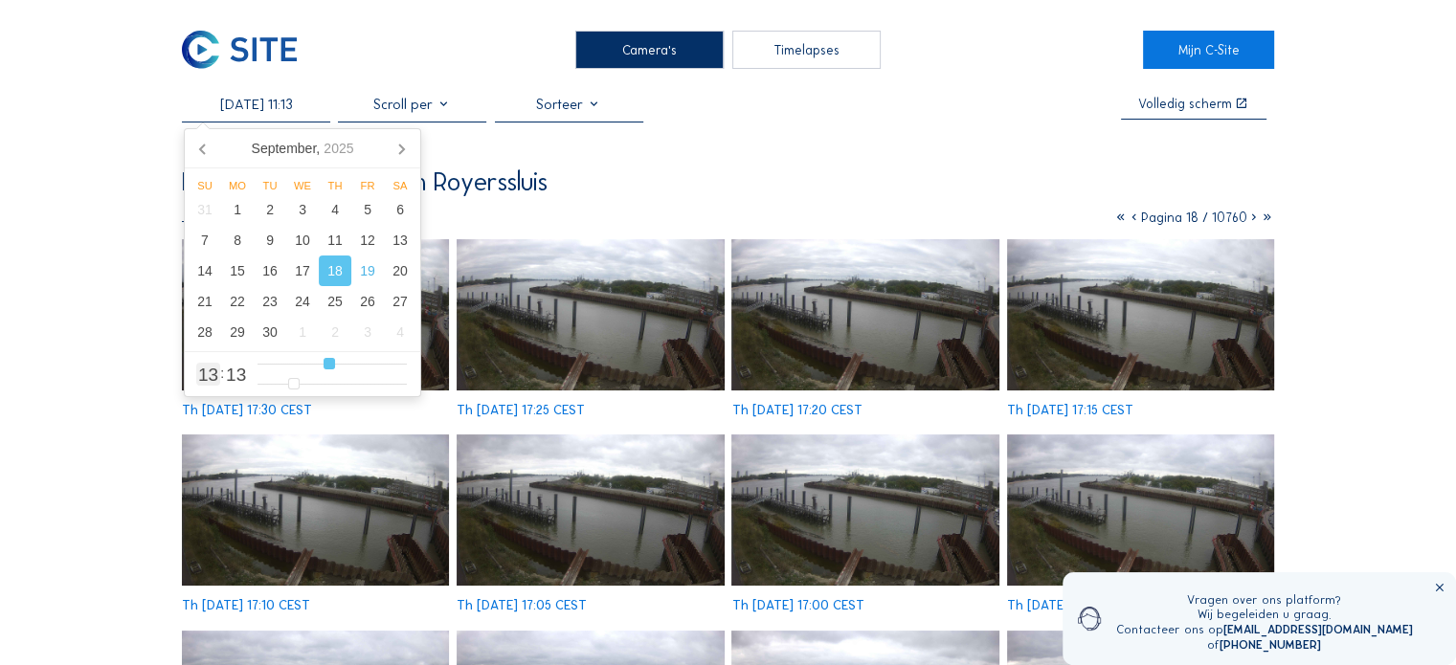
type input "18/09/2025 10:13"
type input "10"
type input "18/09/2025 09:13"
type input "9"
type input "18/09/2025 08:13"
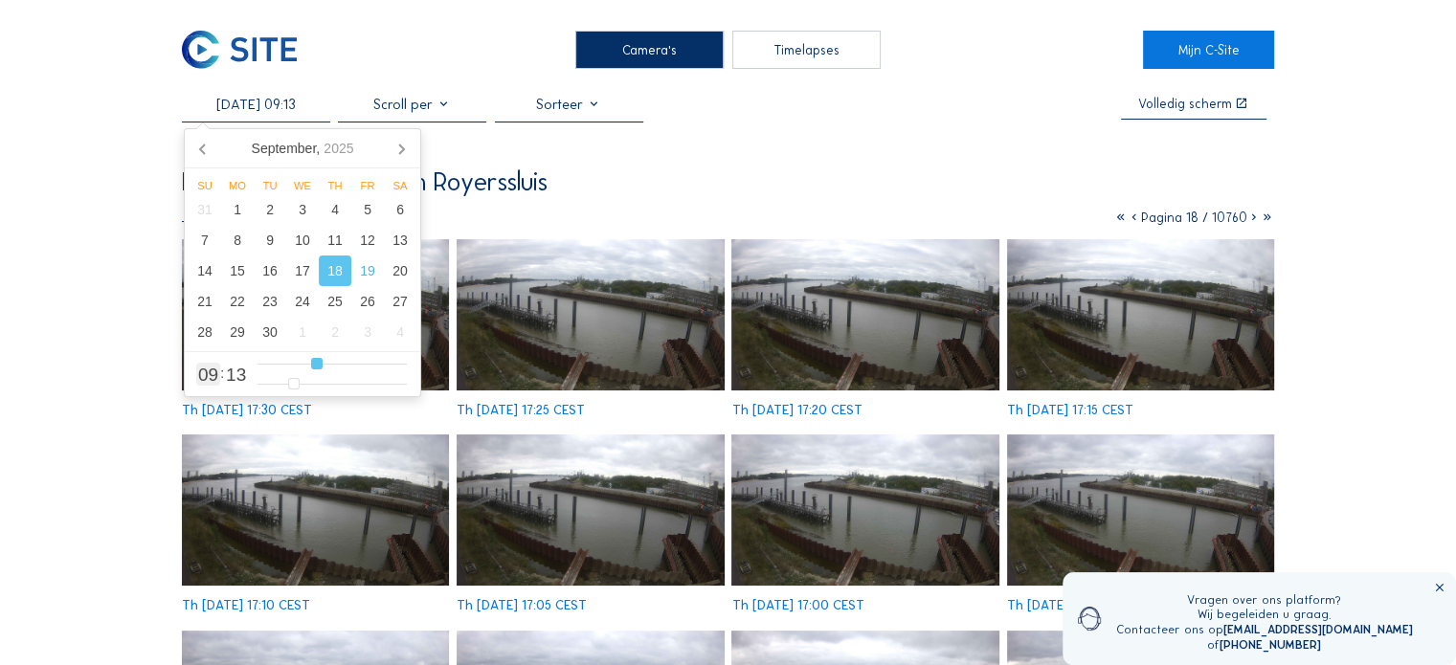
type input "8"
type input "18/09/2025 07:13"
type input "7"
type input "18/09/2025 08:13"
type input "8"
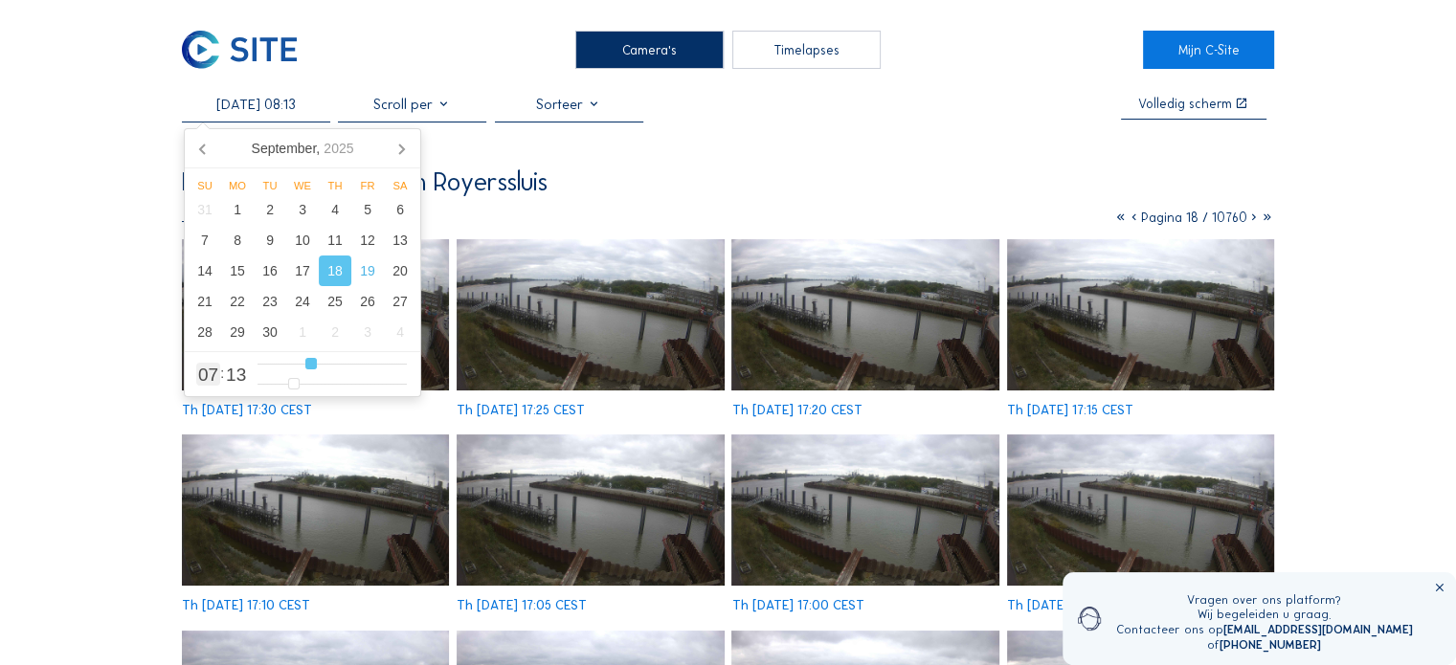
type input "18/09/2025 09:13"
type input "9"
type input "18/09/2025 10:13"
drag, startPoint x: 356, startPoint y: 363, endPoint x: 320, endPoint y: 370, distance: 37.0
type input "10"
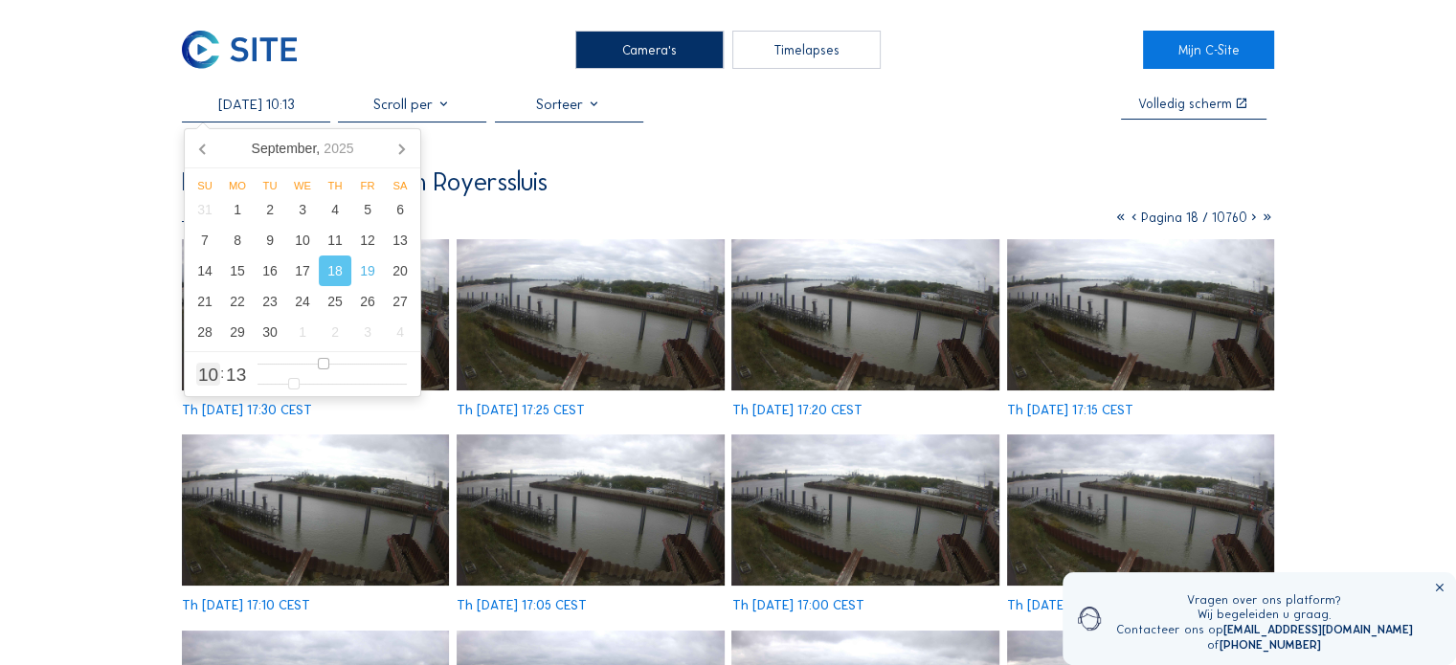
click at [320, 370] on input "range" at bounding box center [332, 364] width 149 height 16
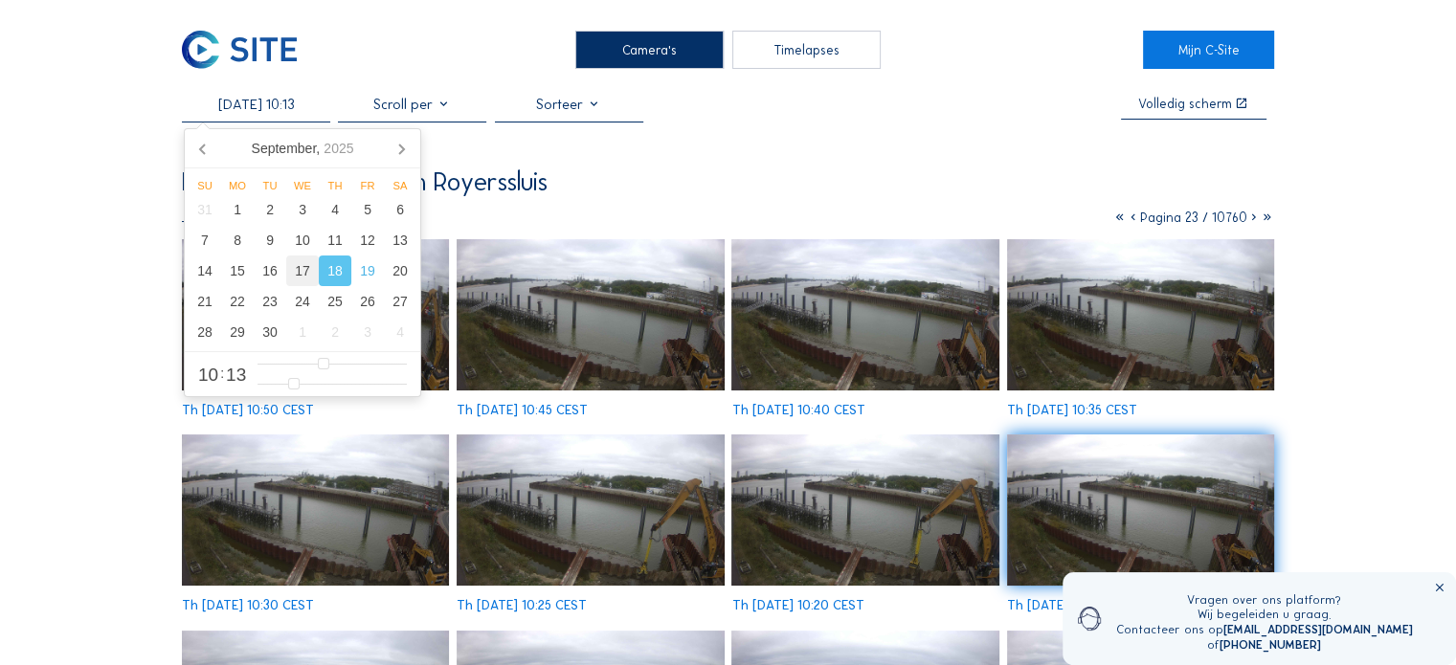
click at [303, 270] on div "17" at bounding box center [302, 271] width 33 height 31
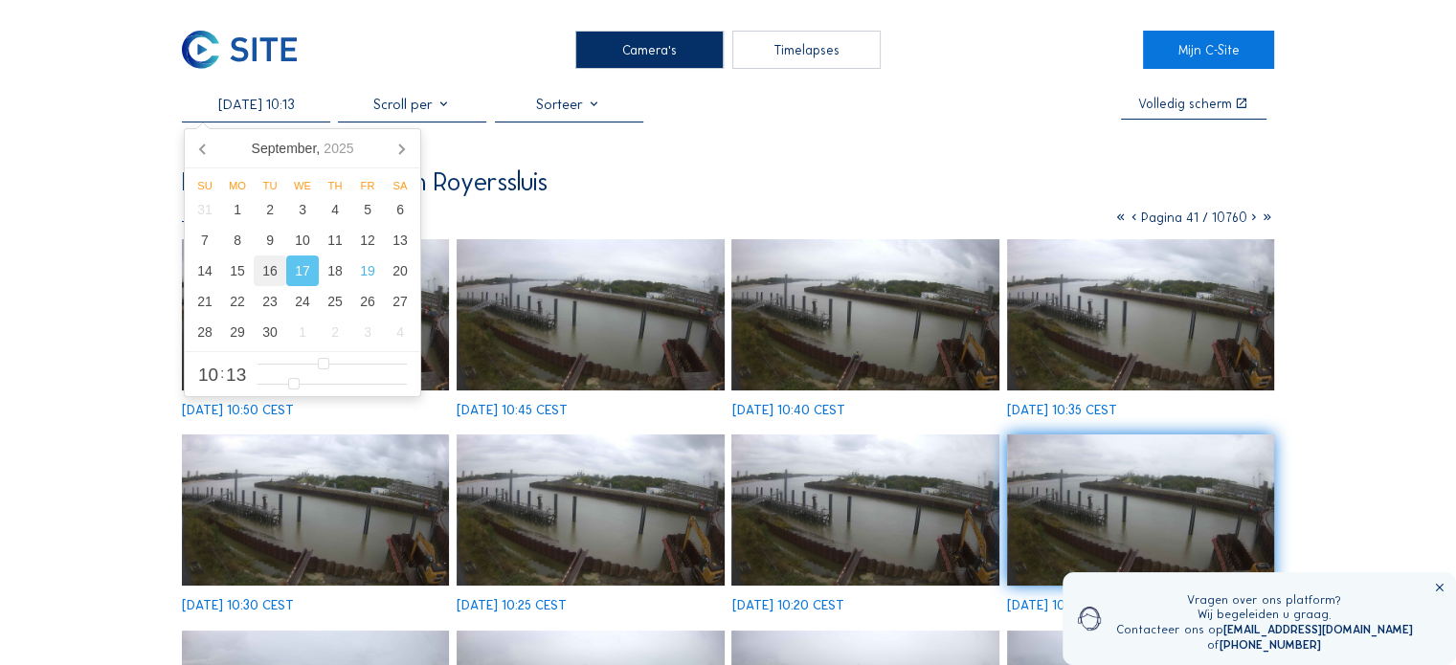
click at [267, 277] on div "16" at bounding box center [270, 271] width 33 height 31
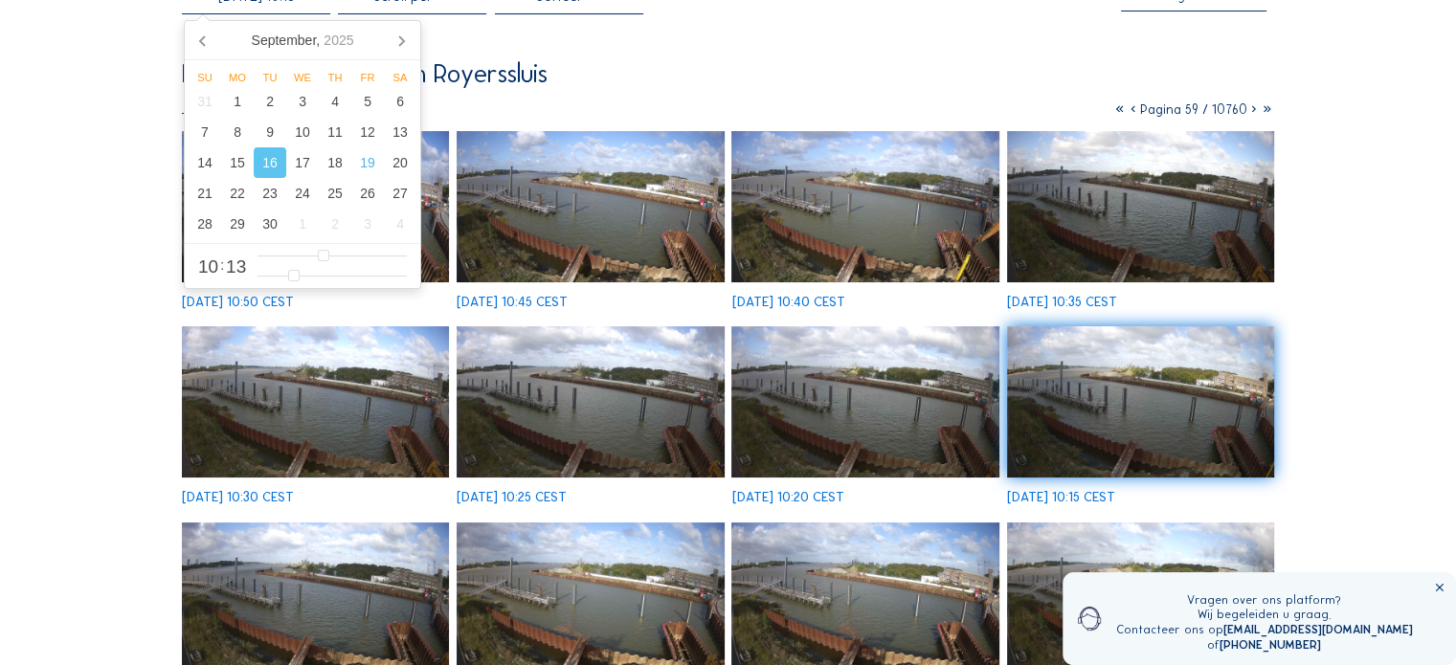
scroll to position [96, 0]
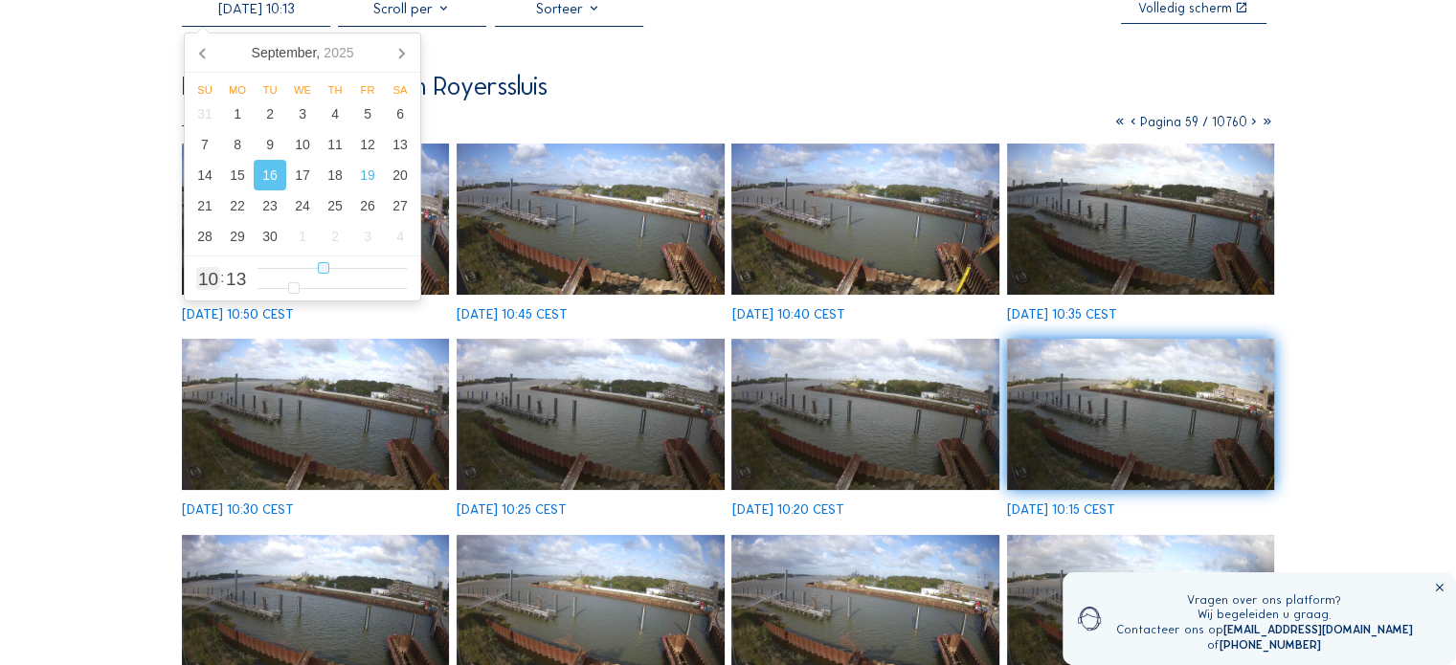
type input "16/09/2025 11:13"
type input "11"
type input "16/09/2025 12:13"
type input "12"
type input "16/09/2025 13:13"
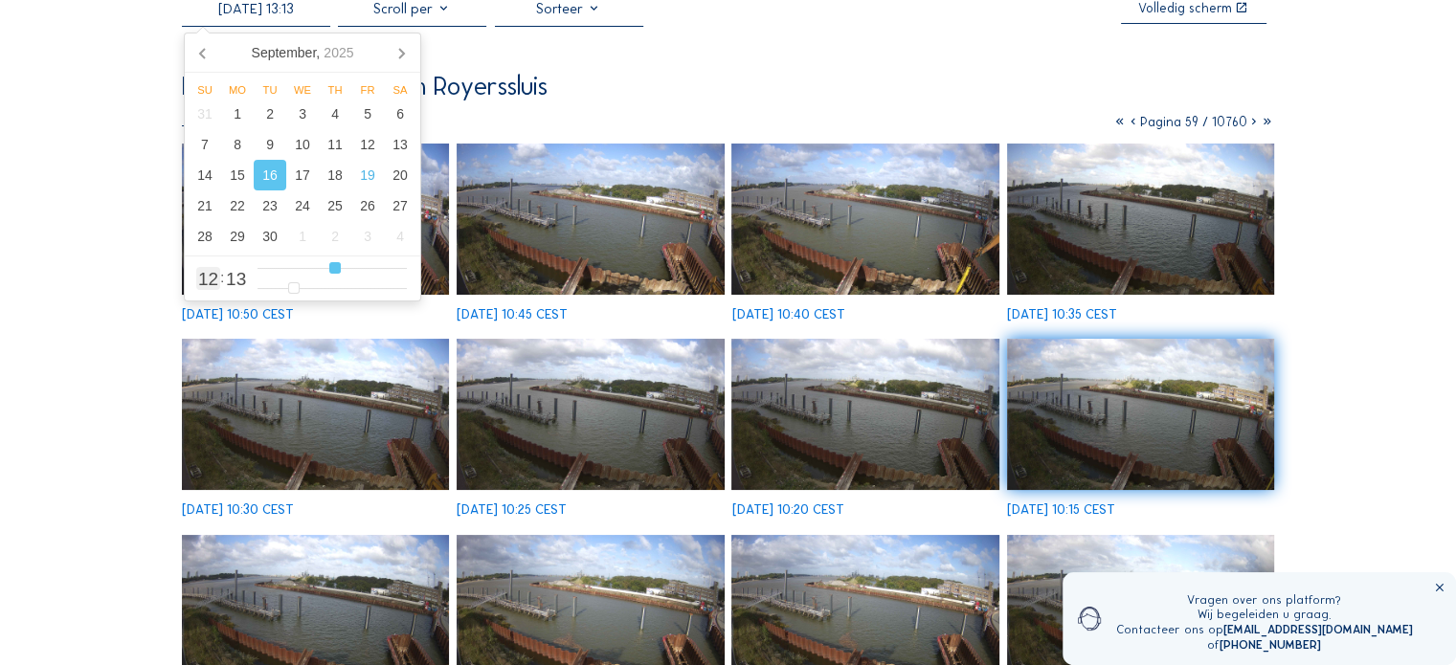
type input "13"
type input "16/09/2025 14:13"
drag, startPoint x: 322, startPoint y: 275, endPoint x: 347, endPoint y: 273, distance: 25.9
type input "14"
click at [347, 273] on input "range" at bounding box center [332, 268] width 149 height 16
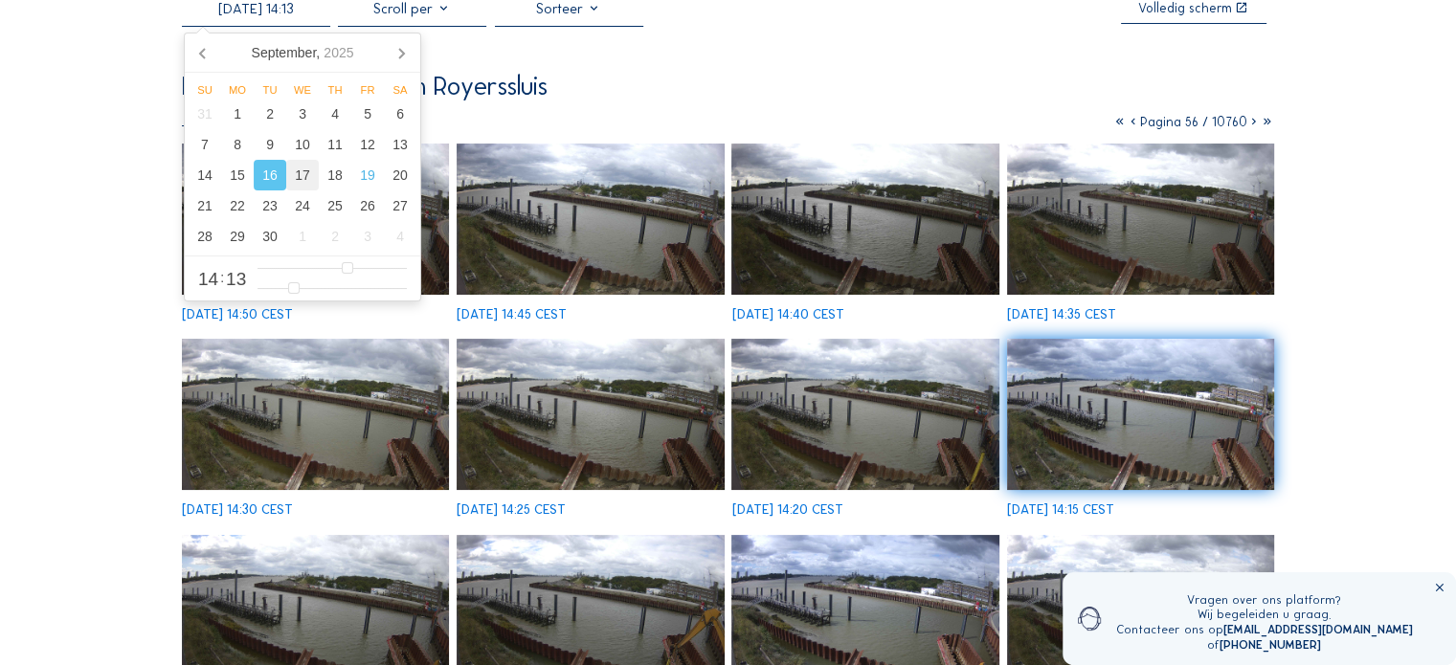
click at [303, 181] on div "17" at bounding box center [302, 175] width 33 height 31
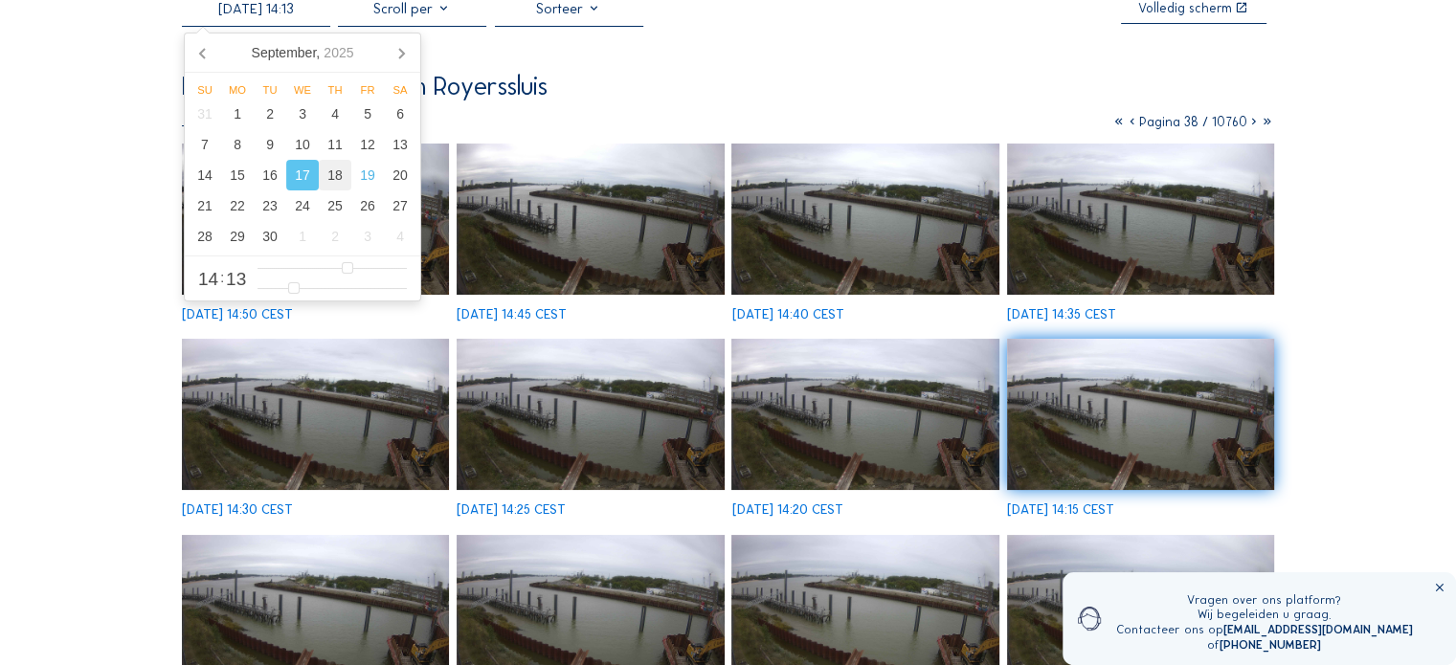
click at [332, 183] on div "18" at bounding box center [335, 175] width 33 height 31
type input "18/09/2025 14:13"
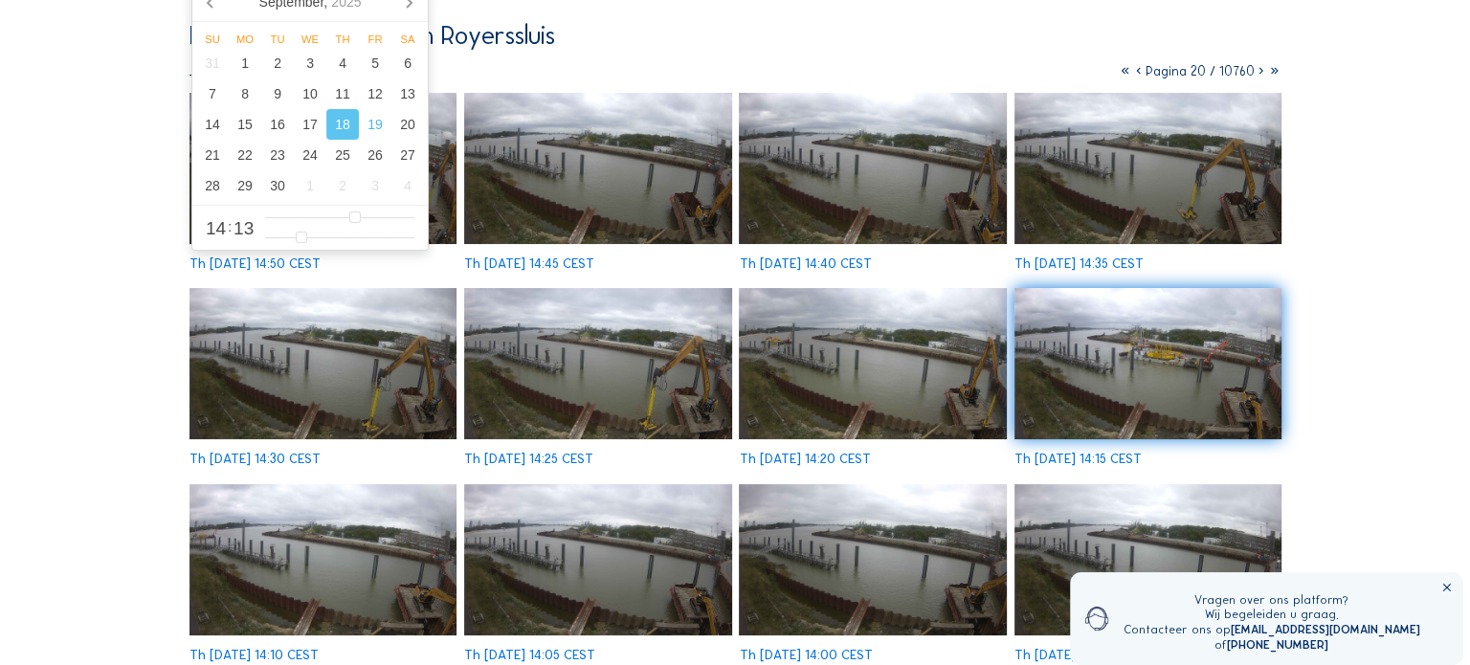
scroll to position [191, 0]
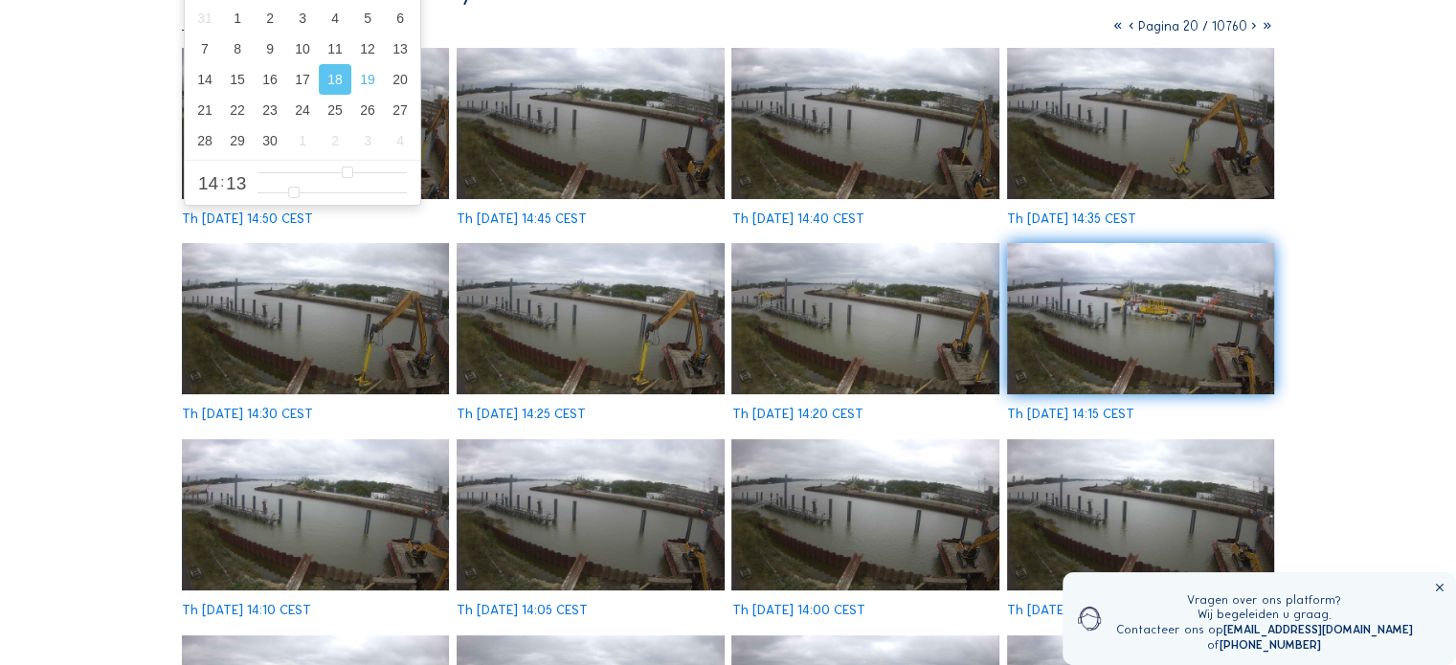
click at [1145, 310] on img at bounding box center [1140, 318] width 267 height 151
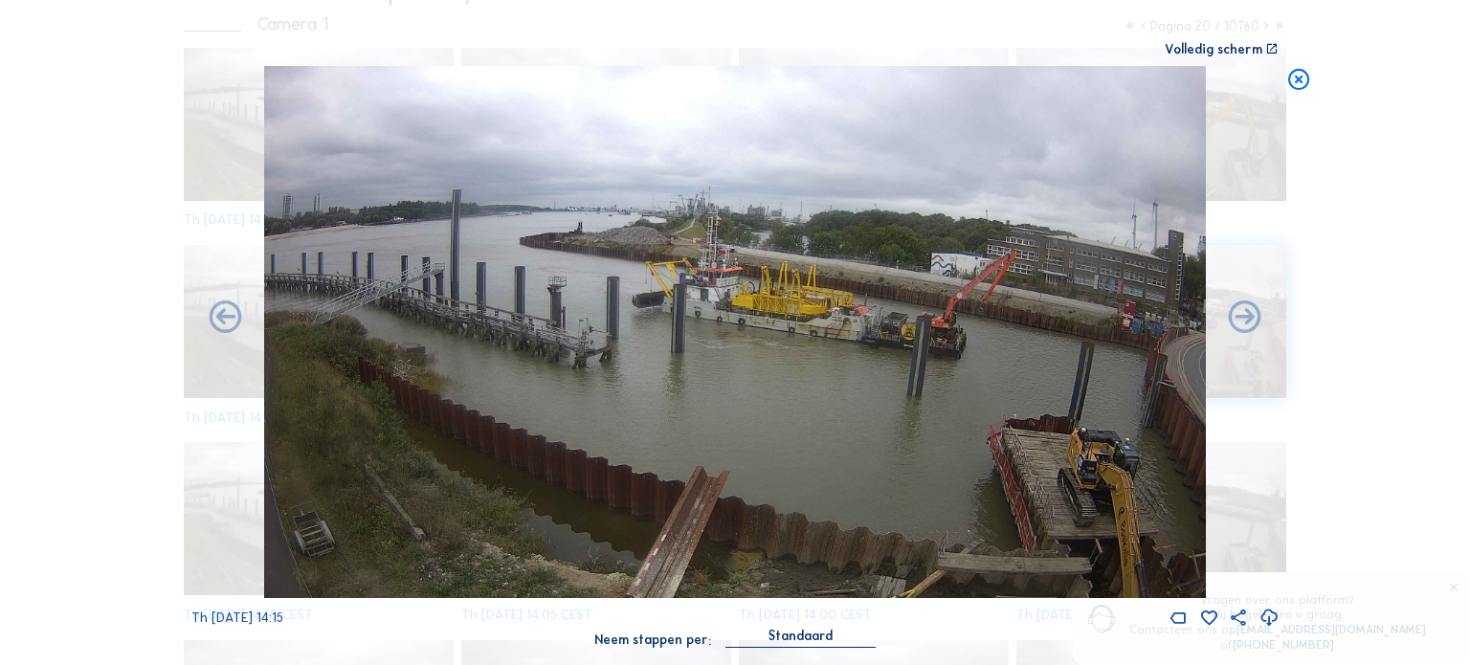
click at [1247, 328] on icon at bounding box center [1244, 319] width 39 height 40
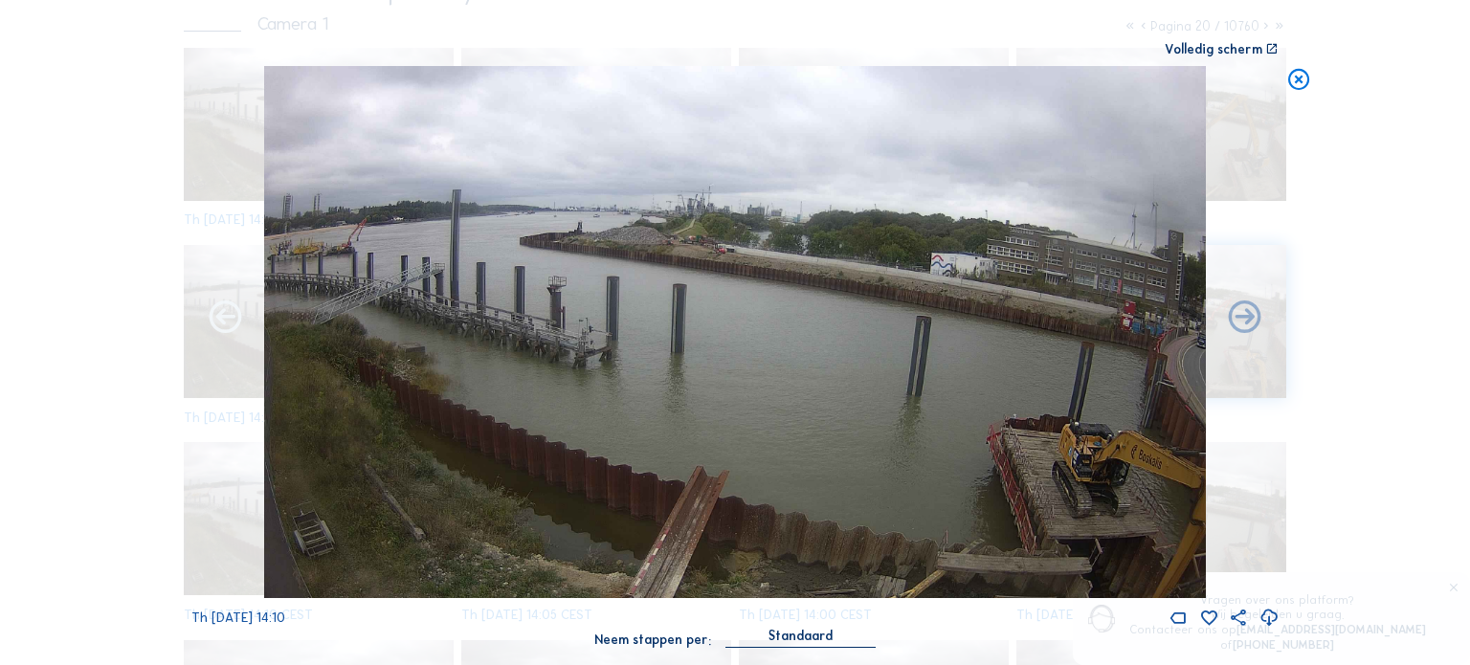
click at [229, 328] on icon at bounding box center [225, 319] width 39 height 40
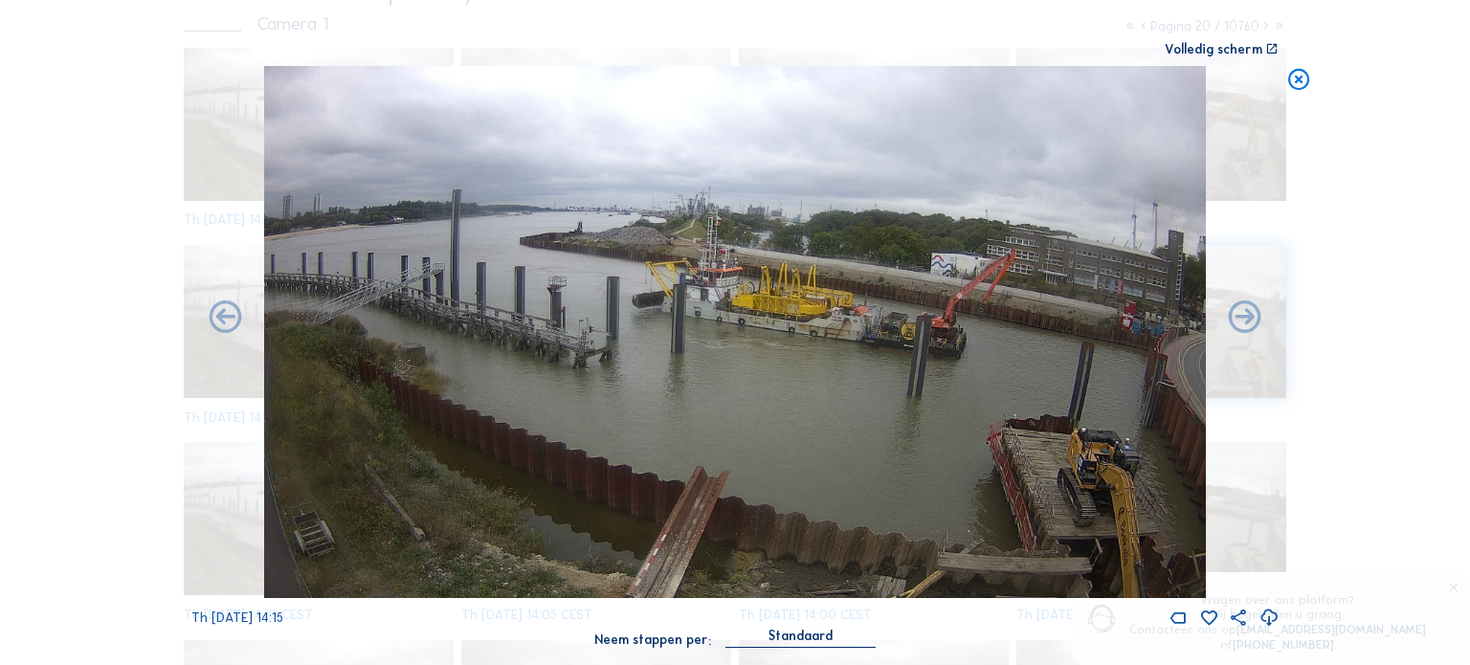
click at [229, 328] on icon at bounding box center [225, 319] width 39 height 40
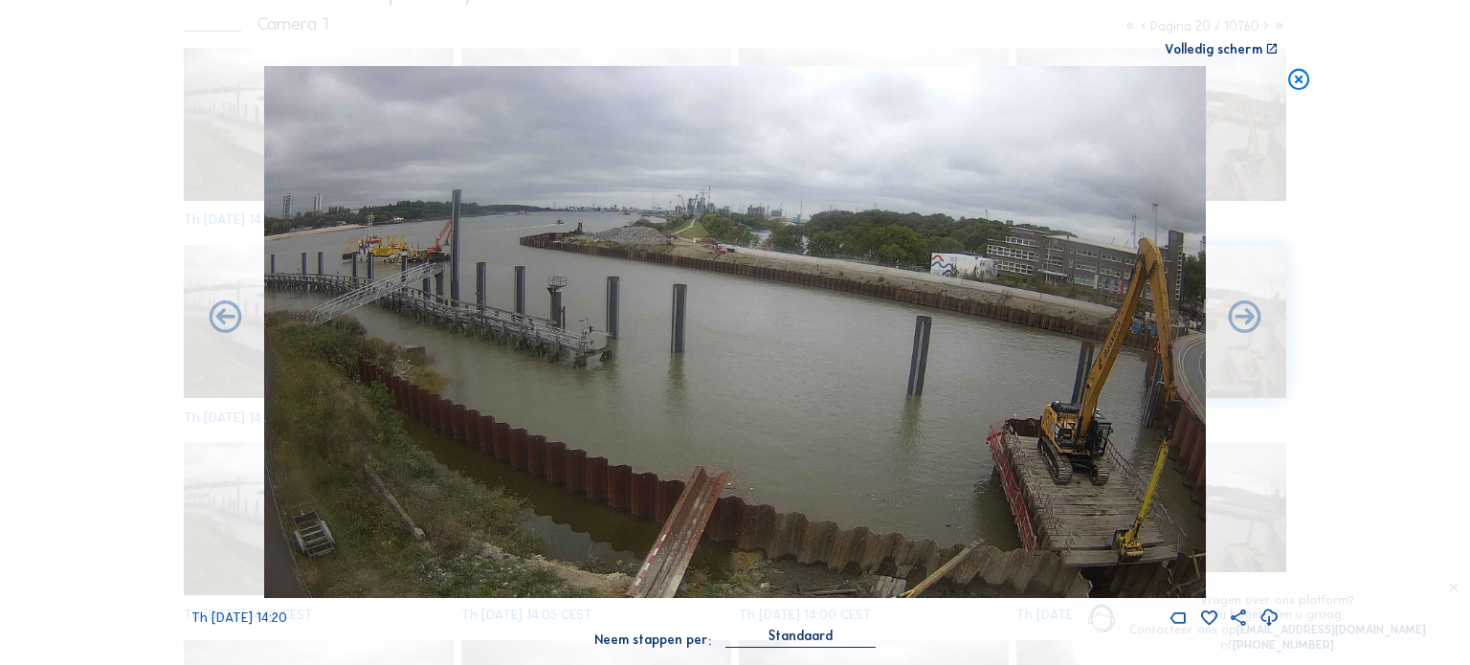
click at [229, 328] on icon at bounding box center [225, 319] width 39 height 40
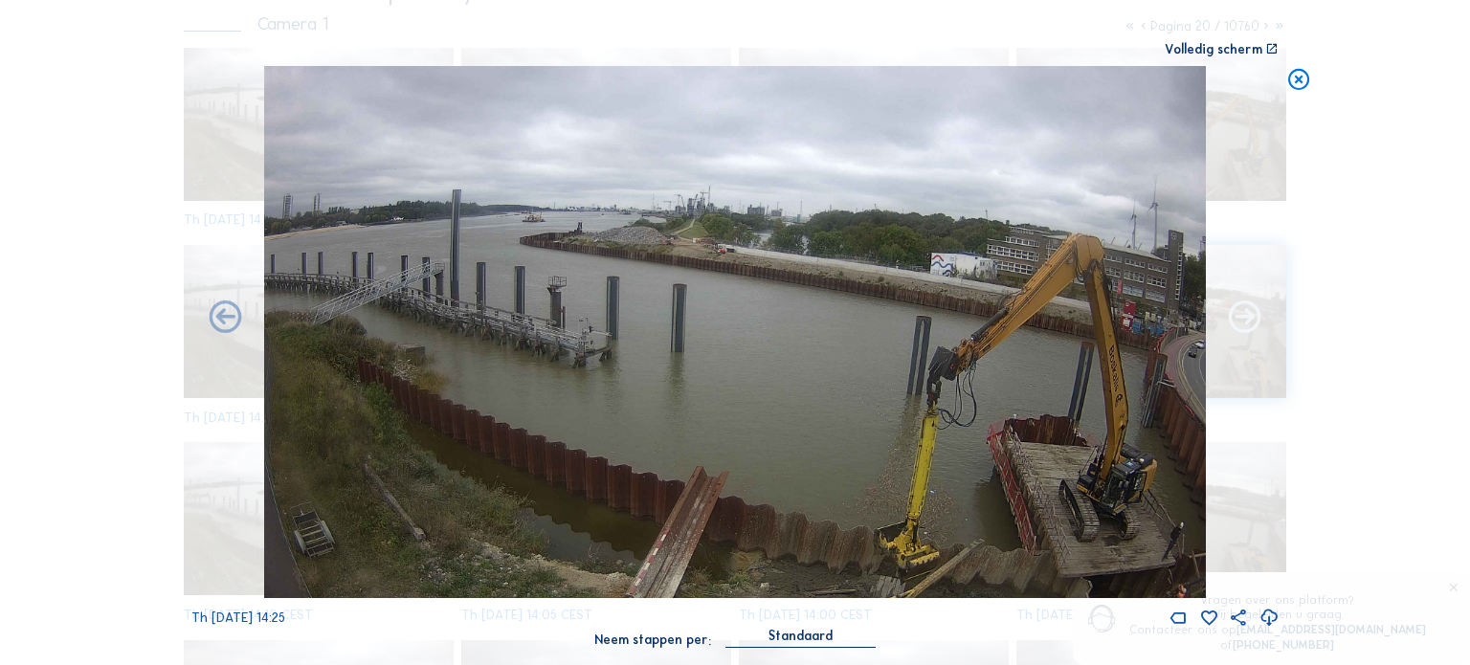
click at [1238, 321] on icon at bounding box center [1244, 319] width 39 height 40
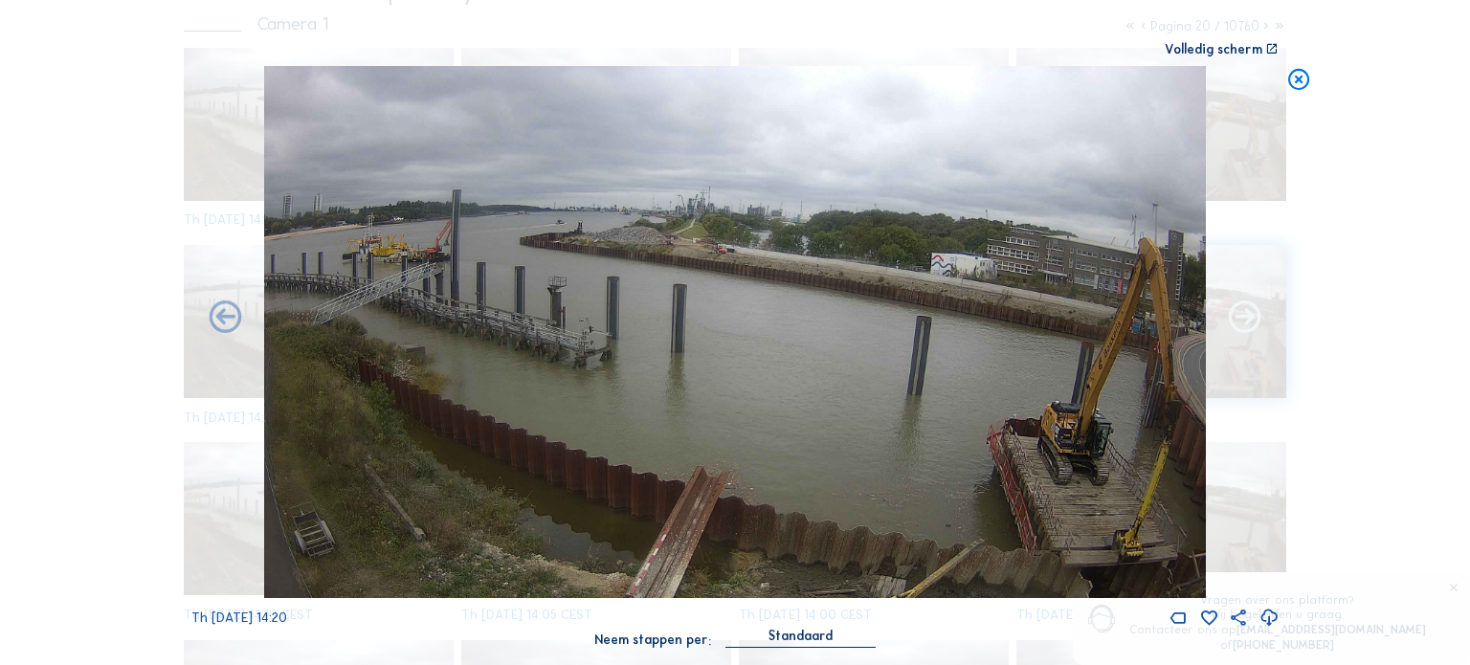
click at [1245, 326] on icon at bounding box center [1244, 319] width 39 height 40
